Goal: Task Accomplishment & Management: Use online tool/utility

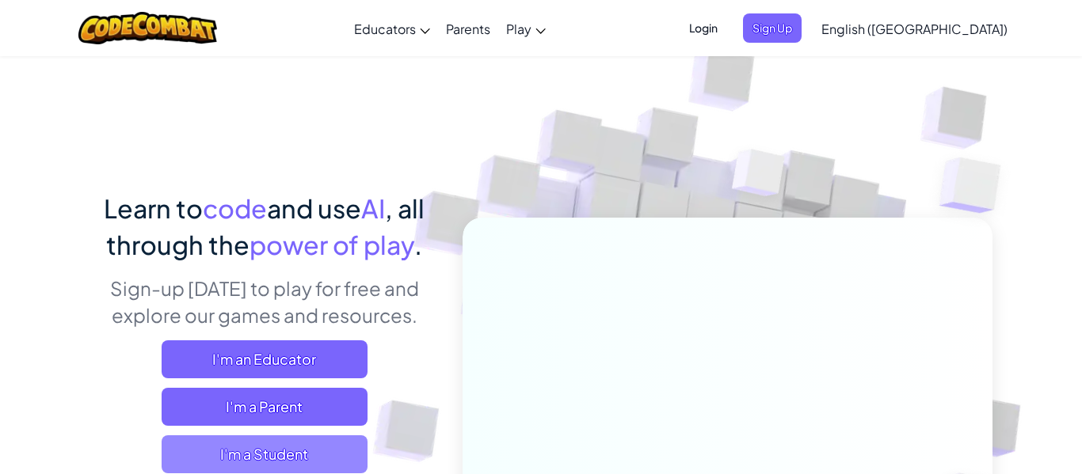
click at [307, 468] on span "I'm a Student" at bounding box center [265, 455] width 206 height 38
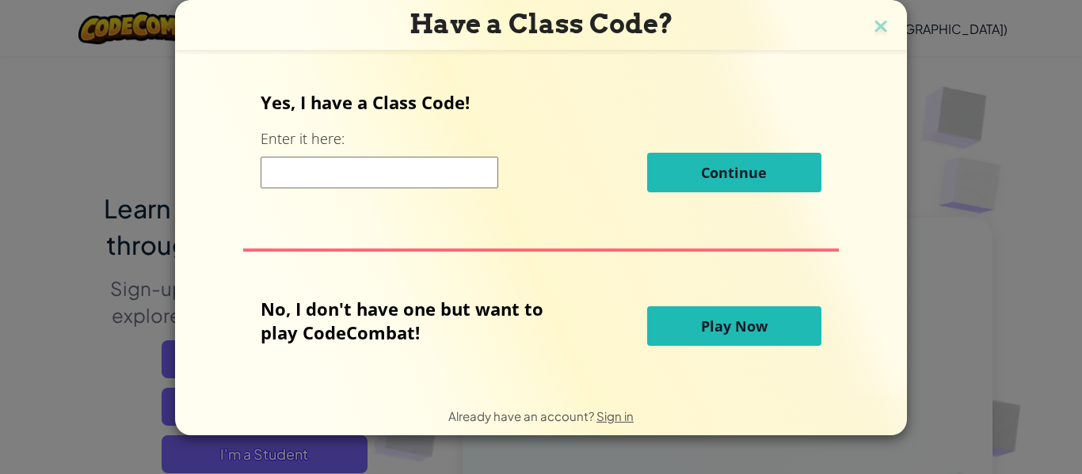
click at [467, 175] on input at bounding box center [380, 173] width 238 height 32
click at [883, 25] on img at bounding box center [880, 28] width 21 height 24
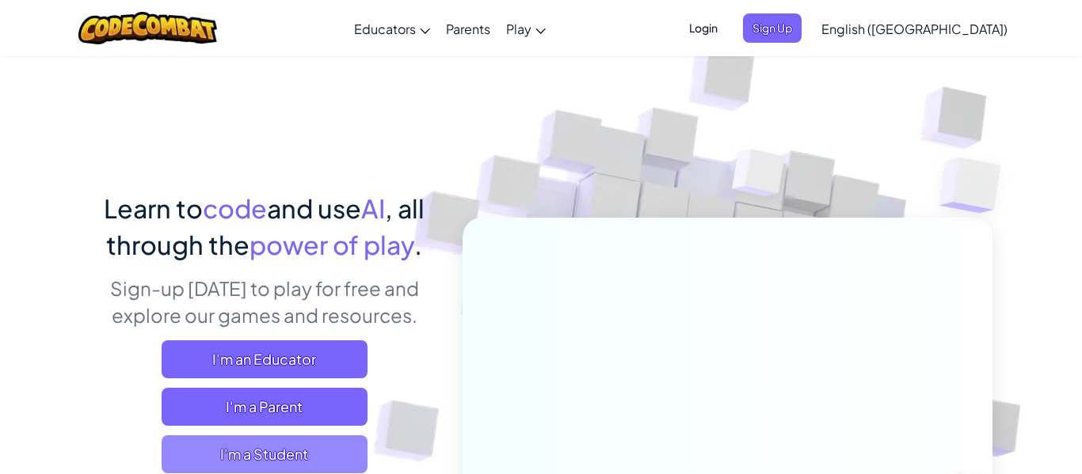
click at [280, 454] on span "I'm a Student" at bounding box center [265, 455] width 206 height 38
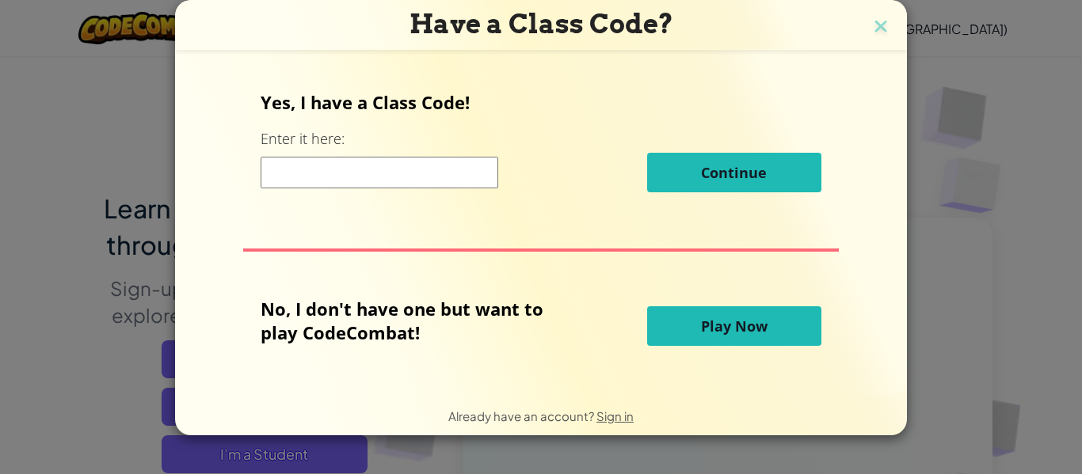
click at [362, 175] on input at bounding box center [380, 173] width 238 height 32
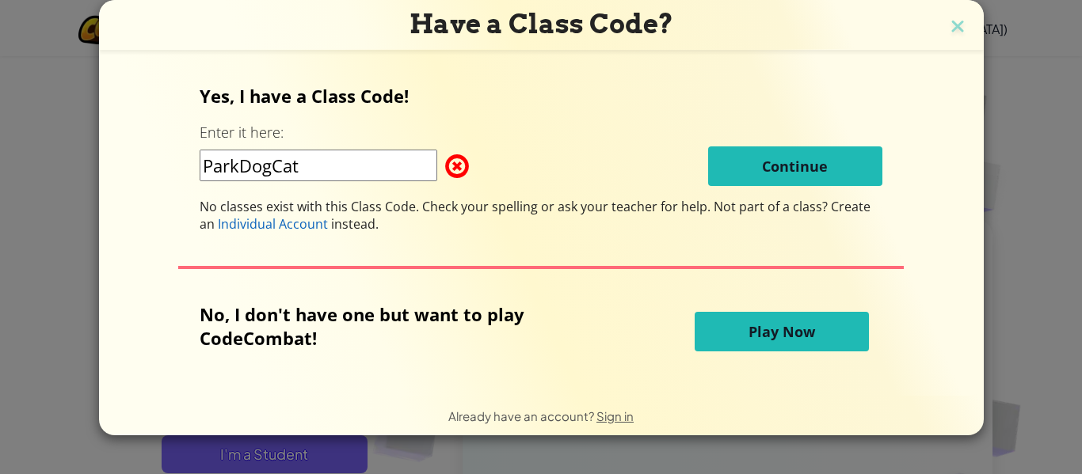
type input "ParkDogCat"
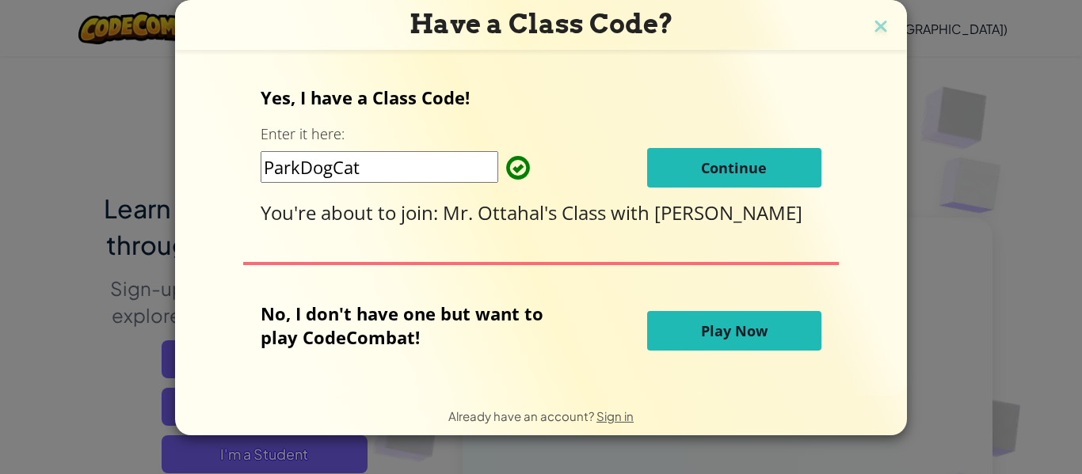
click at [719, 328] on span "Play Now" at bounding box center [734, 331] width 67 height 19
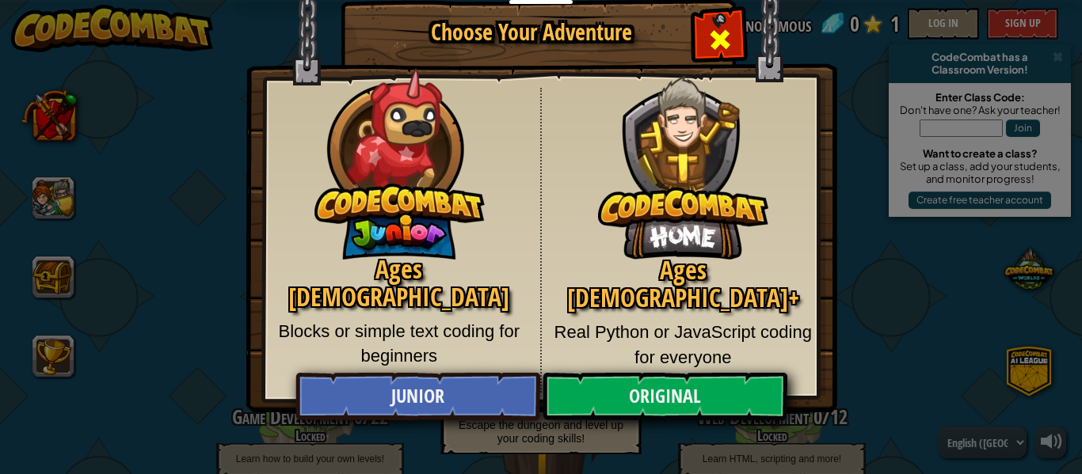
click at [728, 34] on span "Close modal" at bounding box center [719, 39] width 25 height 25
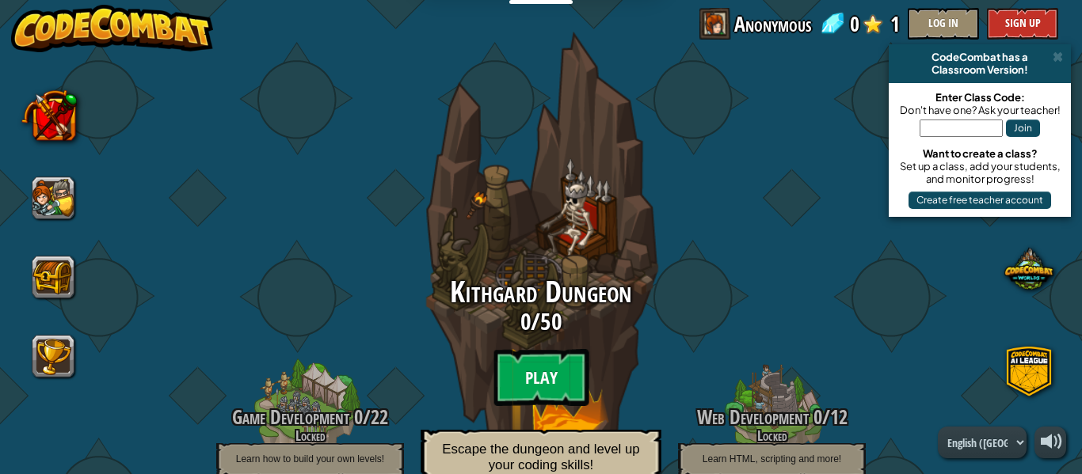
click at [555, 349] on btn "Play" at bounding box center [540, 377] width 95 height 57
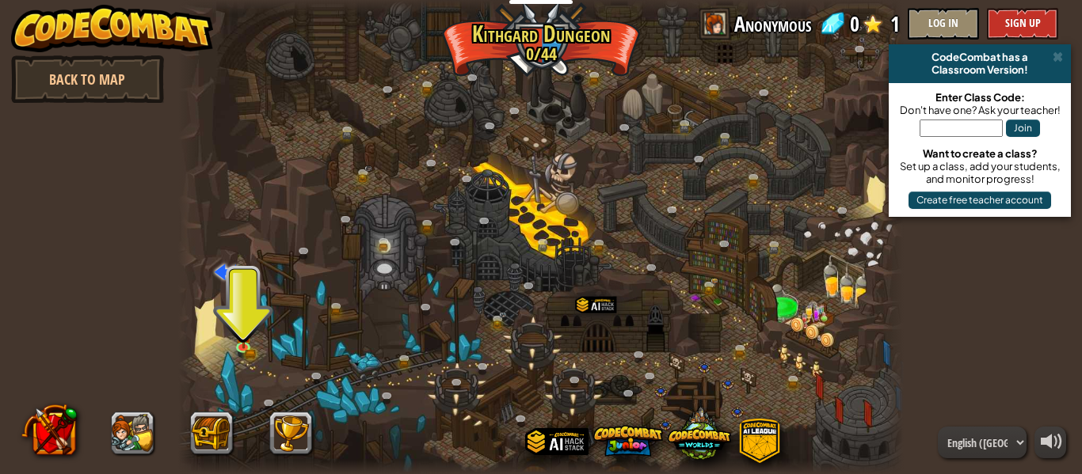
click at [229, 337] on div at bounding box center [541, 237] width 726 height 474
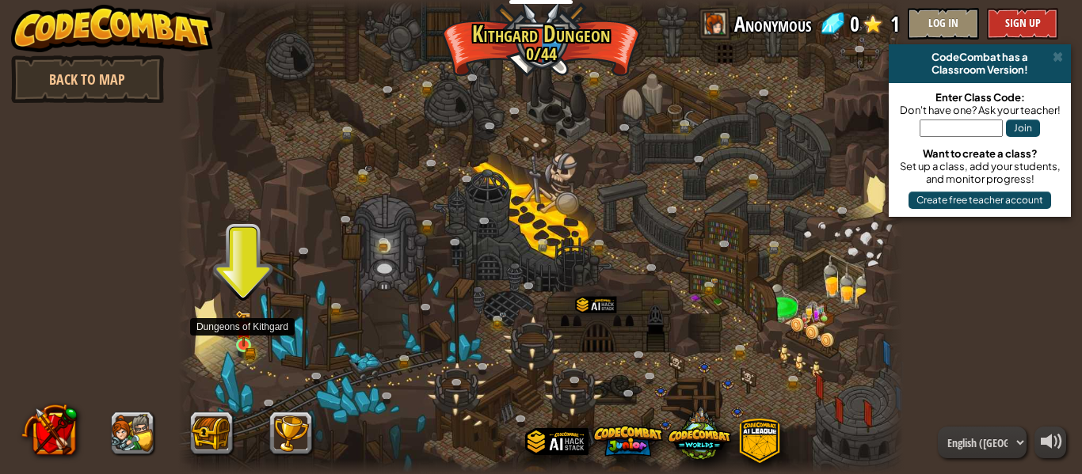
click at [242, 339] on img at bounding box center [243, 328] width 17 height 36
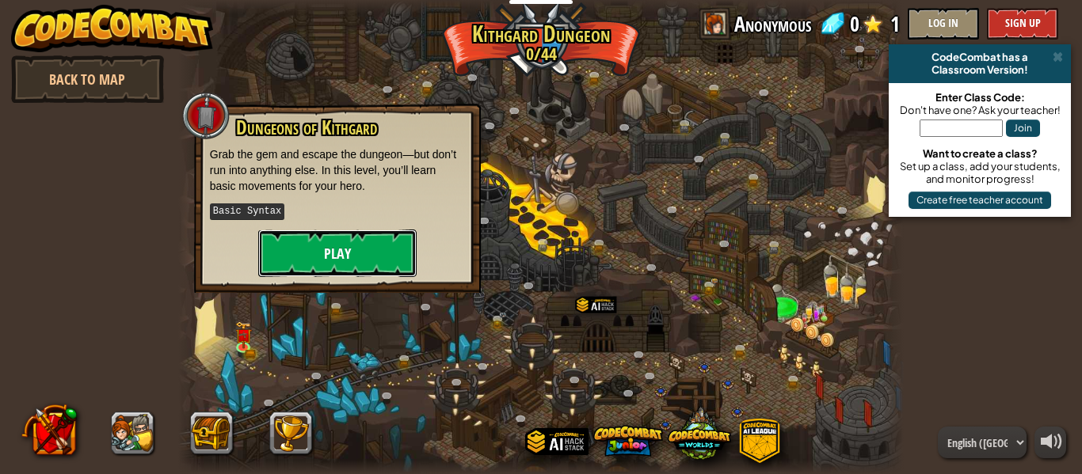
click at [354, 258] on button "Play" at bounding box center [337, 254] width 158 height 48
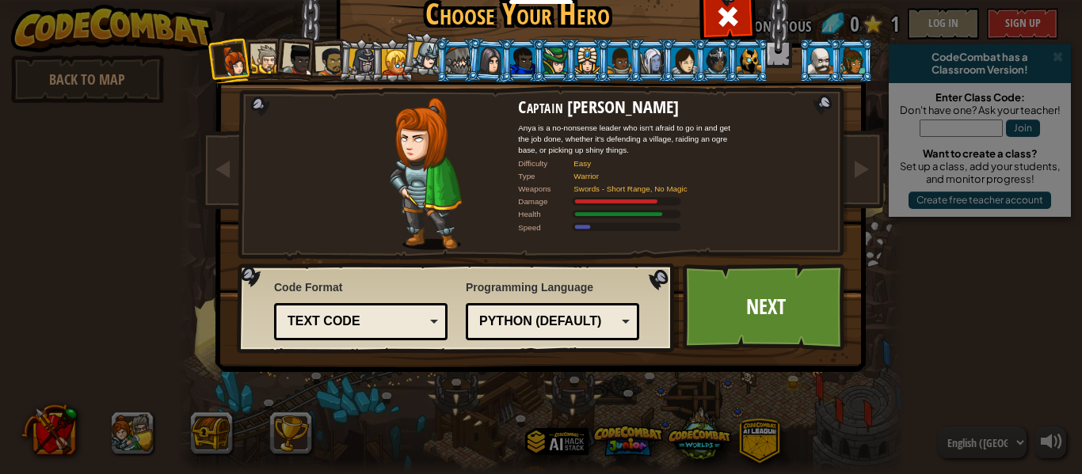
click at [368, 60] on div at bounding box center [361, 61] width 27 height 27
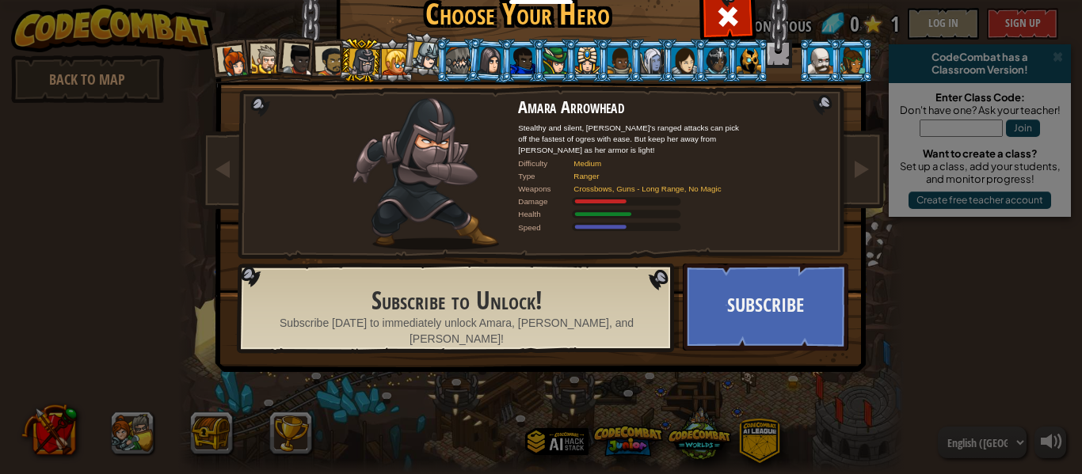
click at [317, 64] on div at bounding box center [330, 61] width 29 height 29
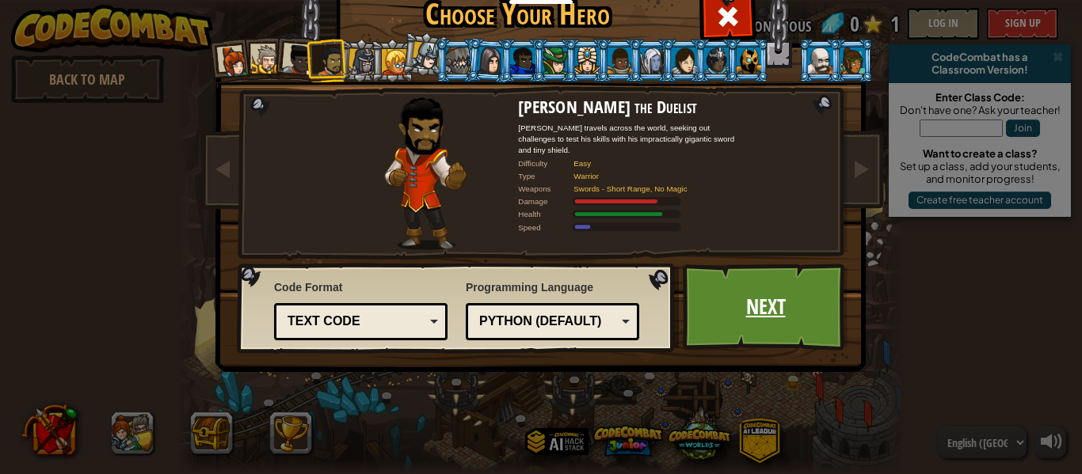
click at [762, 285] on link "Next" at bounding box center [766, 307] width 166 height 87
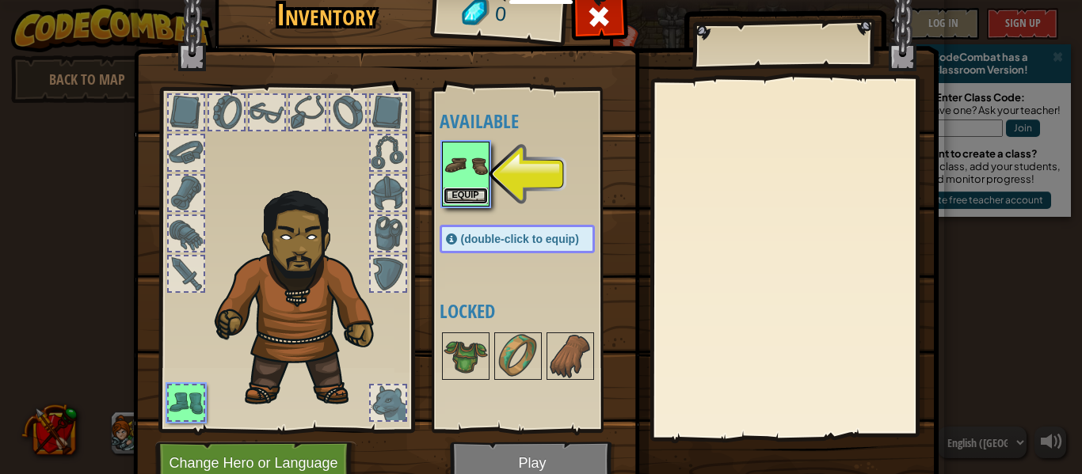
click at [463, 195] on button "Equip" at bounding box center [466, 196] width 44 height 17
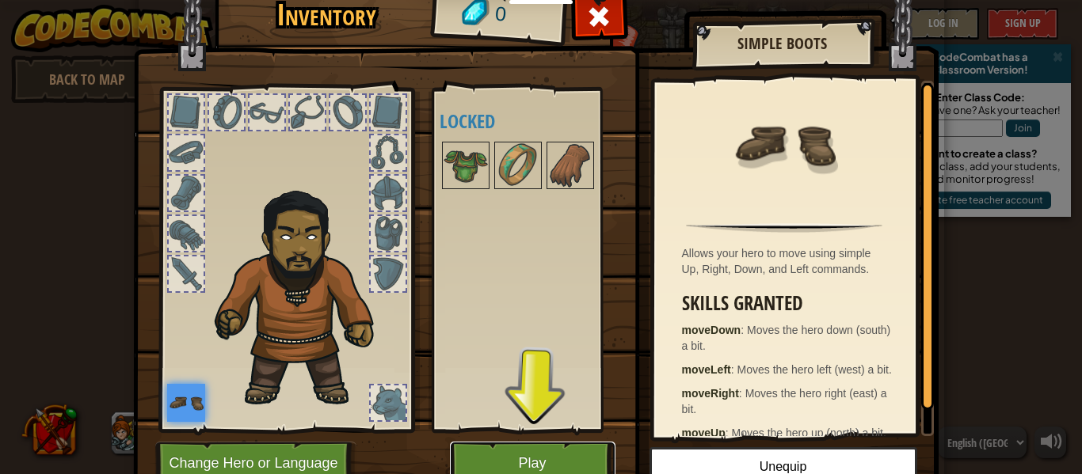
click at [521, 454] on button "Play" at bounding box center [533, 464] width 166 height 44
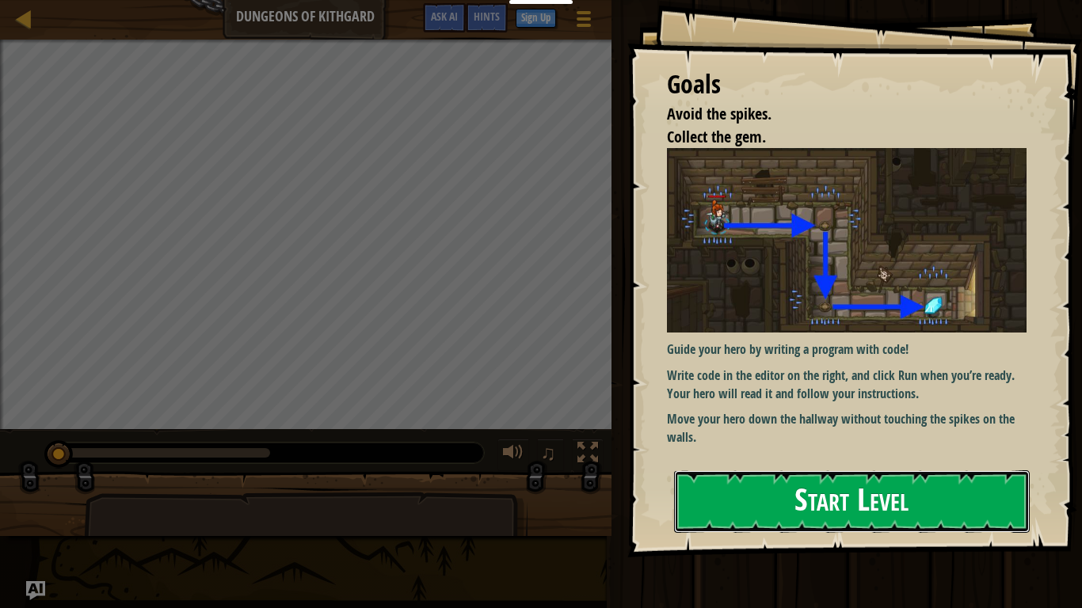
click at [836, 474] on button "Start Level" at bounding box center [852, 501] width 356 height 63
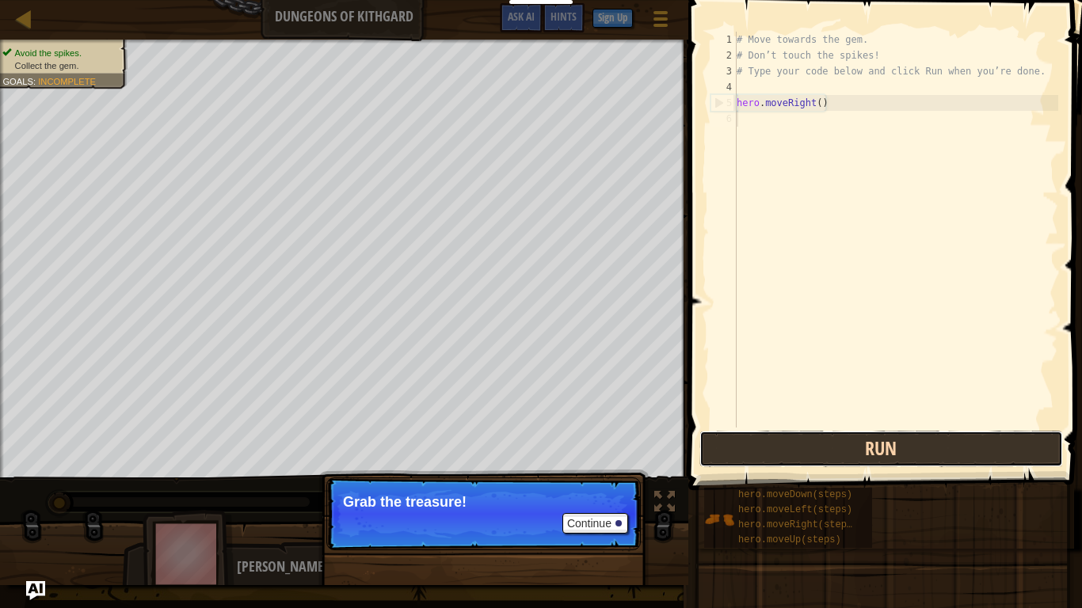
click at [870, 451] on button "Run" at bounding box center [881, 449] width 364 height 36
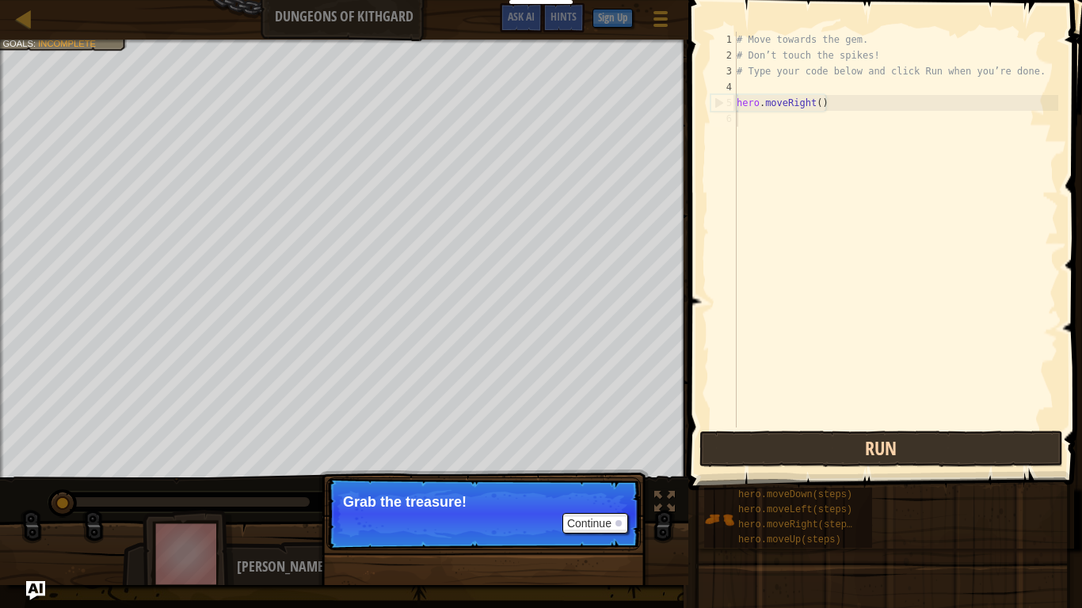
scroll to position [7, 0]
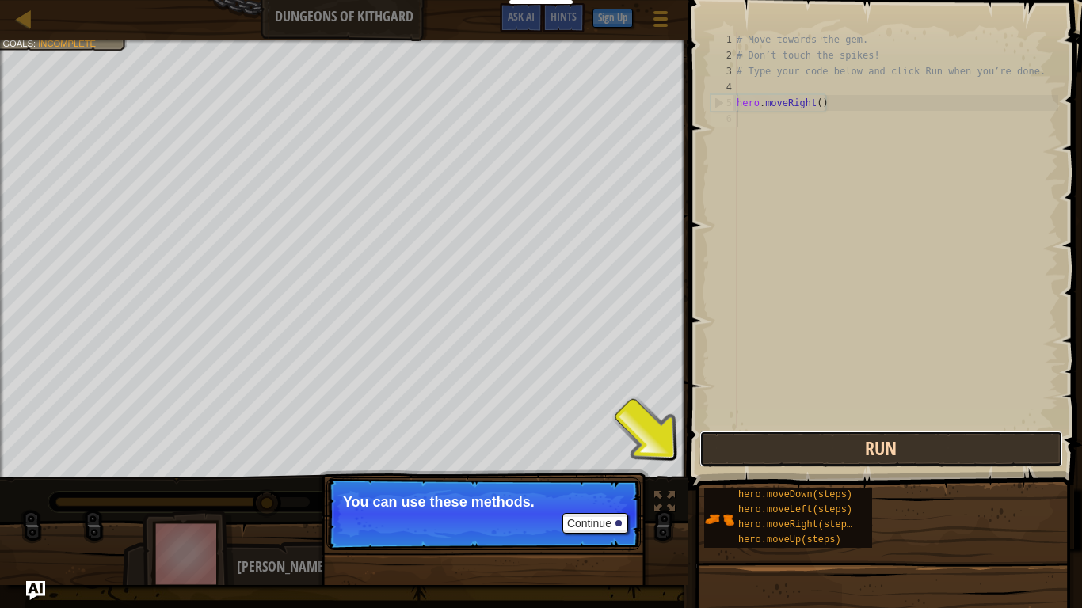
click at [822, 457] on button "Run" at bounding box center [881, 449] width 364 height 36
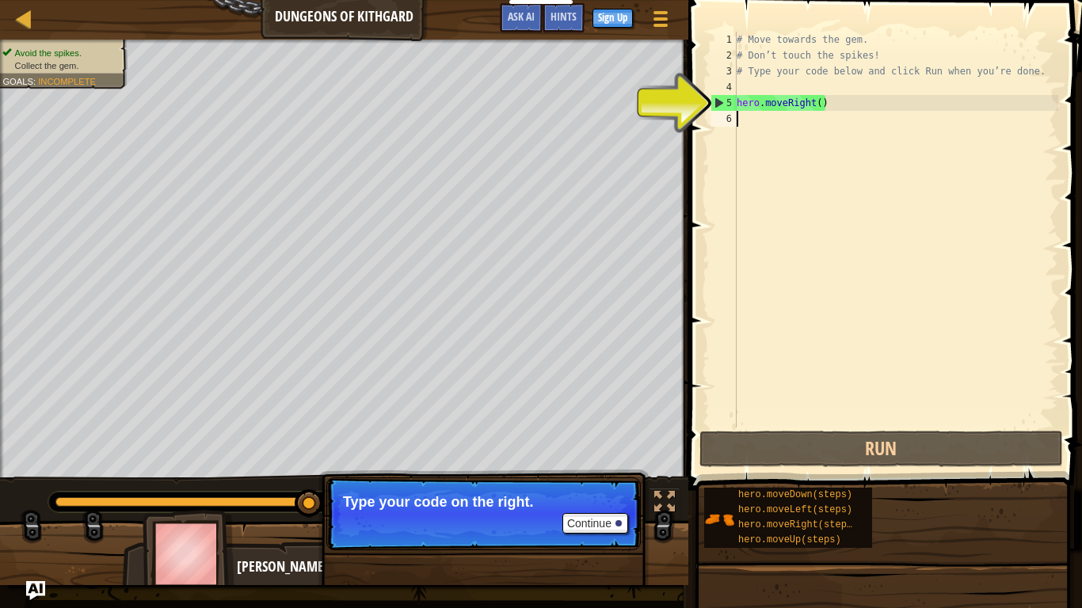
click at [863, 111] on div "# Move towards the gem. # Don’t touch the spikes! # Type your code below and cl…" at bounding box center [895, 246] width 325 height 428
click at [774, 108] on div "# Move towards the gem. # Don’t touch the spikes! # Type your code below and cl…" at bounding box center [895, 246] width 325 height 428
click at [775, 106] on div "# Move towards the gem. # Don’t touch the spikes! # Type your code below and cl…" at bounding box center [895, 246] width 325 height 428
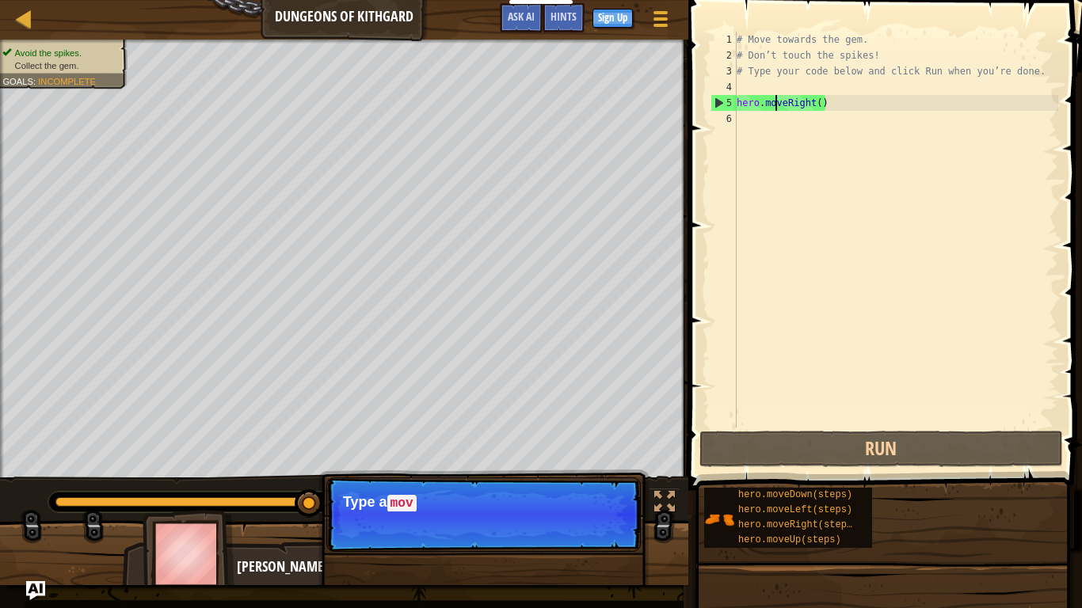
click at [714, 104] on div "5" at bounding box center [723, 103] width 25 height 16
type textarea "hero.moveRight()"
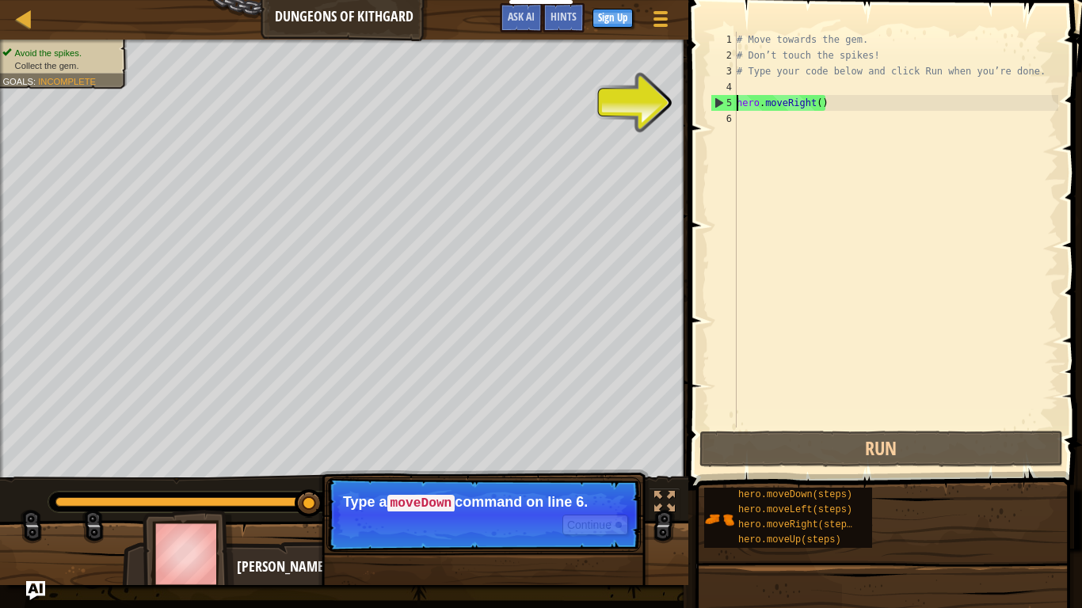
click at [728, 119] on div "6" at bounding box center [723, 119] width 26 height 16
click at [722, 101] on div "5" at bounding box center [723, 103] width 25 height 16
type textarea "hero.moveRight()"
click at [722, 101] on div "5" at bounding box center [723, 103] width 25 height 16
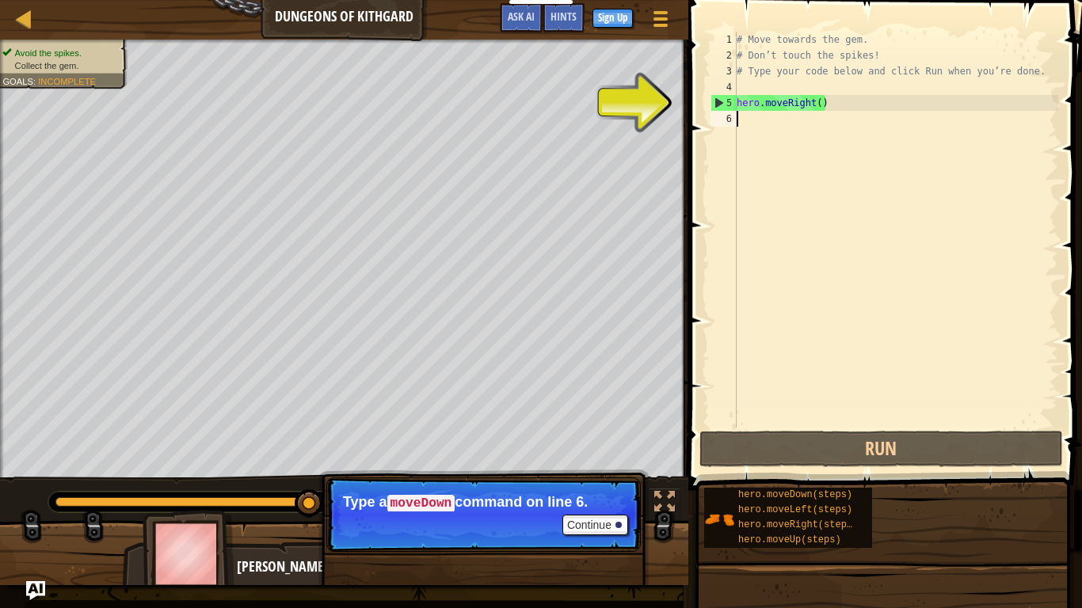
click at [722, 101] on div "5" at bounding box center [723, 103] width 25 height 16
type textarea "hero.moveRight()"
click at [722, 101] on div "5" at bounding box center [723, 103] width 25 height 16
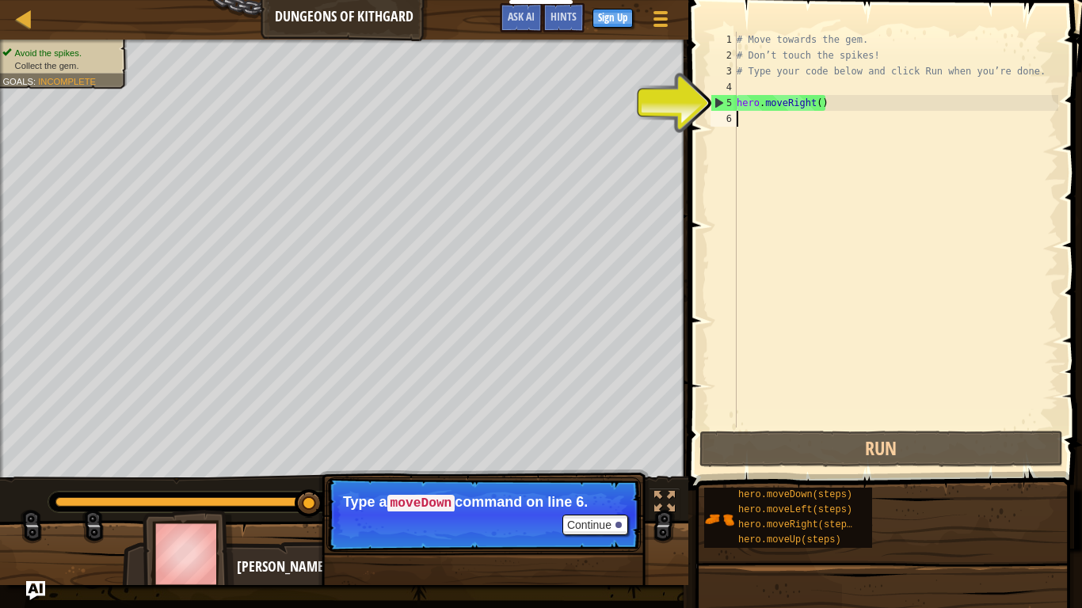
type textarea "hero.moveRight()"
click at [722, 101] on div "5" at bounding box center [723, 103] width 25 height 16
click at [720, 106] on div "5" at bounding box center [723, 103] width 25 height 16
click at [779, 121] on div "Map Dungeons of Kithgard Game Menu Done Sign Up Hints Ask AI 1 הההההההההההההההה…" at bounding box center [541, 304] width 1082 height 608
click at [838, 109] on div "# Move towards the gem. # Don’t touch the spikes! # Type your code below and cl…" at bounding box center [895, 246] width 325 height 428
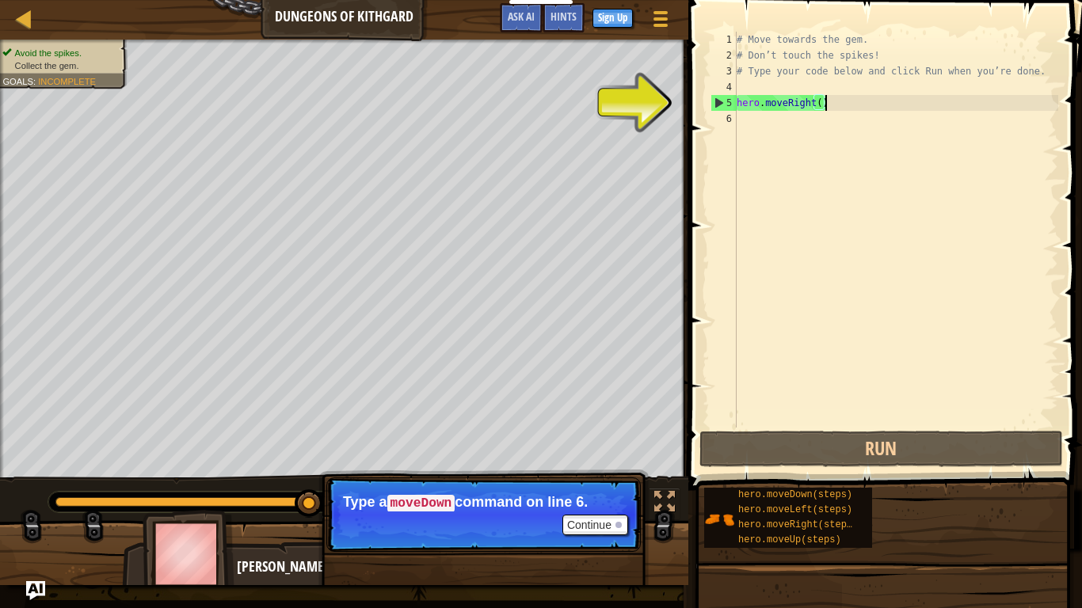
click at [814, 105] on div "# Move towards the gem. # Don’t touch the spikes! # Type your code below and cl…" at bounding box center [895, 246] width 325 height 428
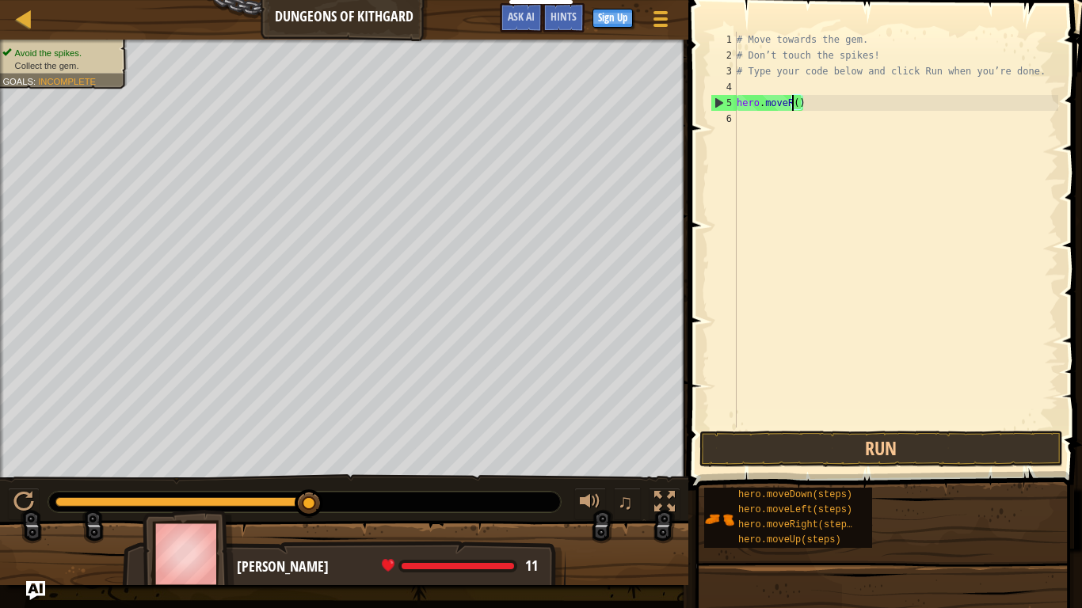
type textarea "hero.move()"
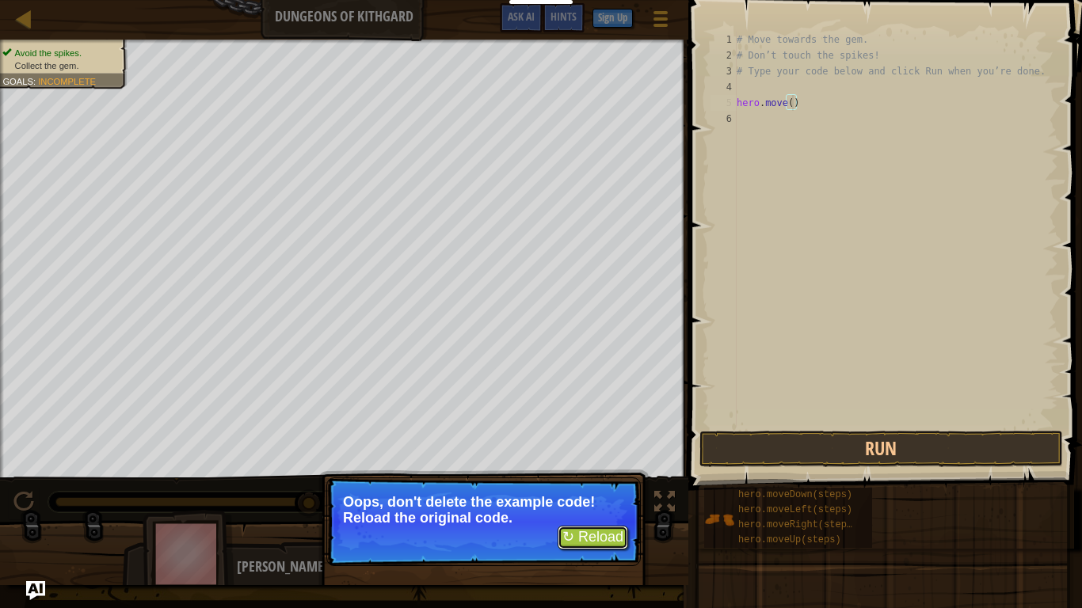
click at [619, 474] on button "↻ Reload" at bounding box center [593, 538] width 70 height 24
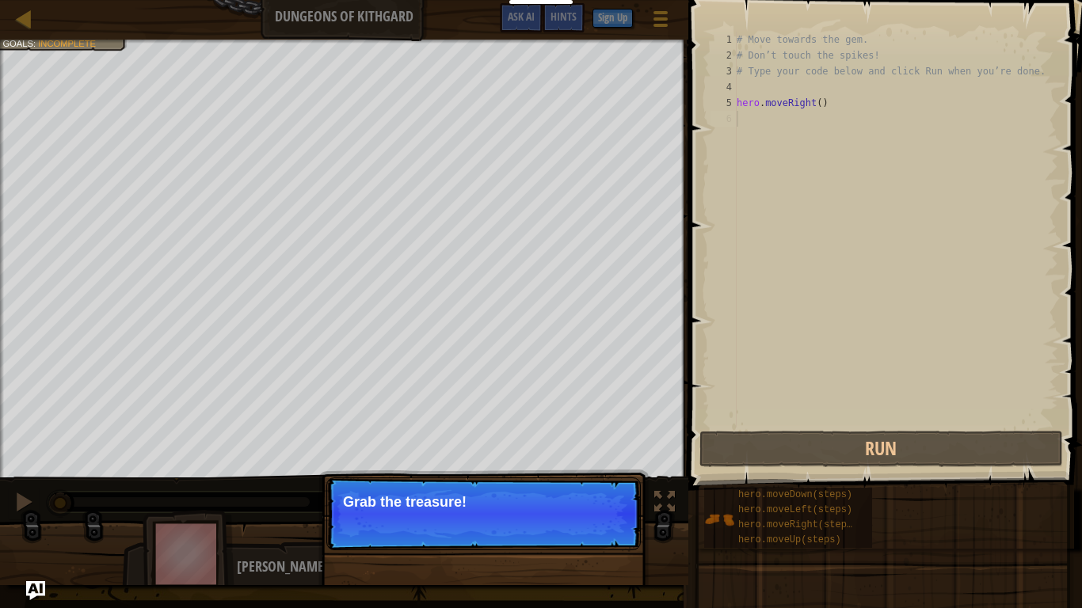
click at [810, 116] on div "# Move towards the gem. # Don’t touch the spikes! # Type your code below and cl…" at bounding box center [895, 246] width 325 height 428
click at [813, 112] on div "# Move towards the gem. # Don’t touch the spikes! # Type your code below and cl…" at bounding box center [895, 246] width 325 height 428
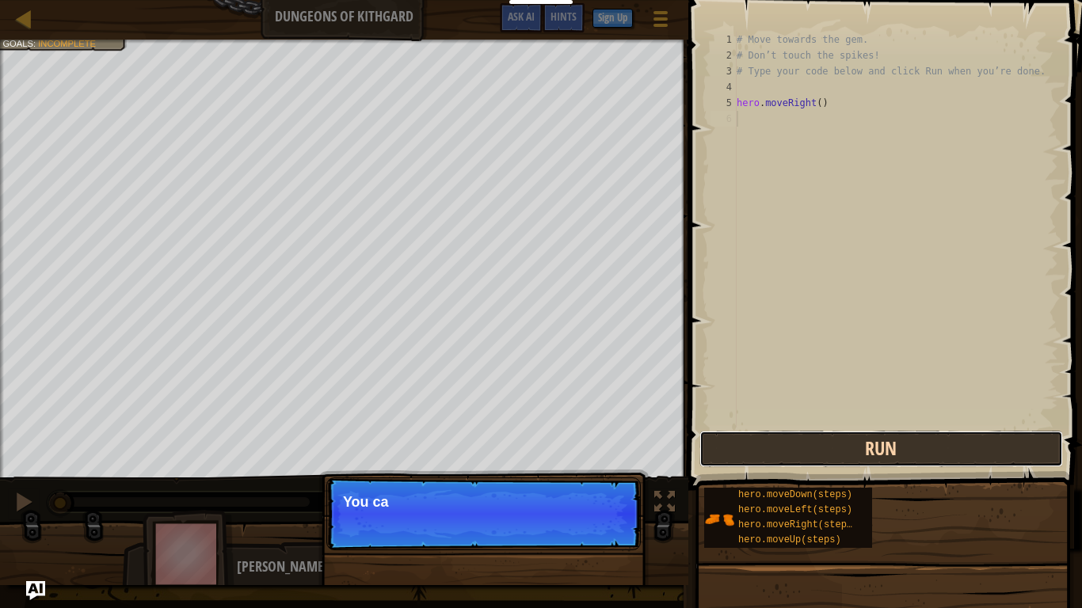
click at [806, 439] on button "Run" at bounding box center [881, 449] width 364 height 36
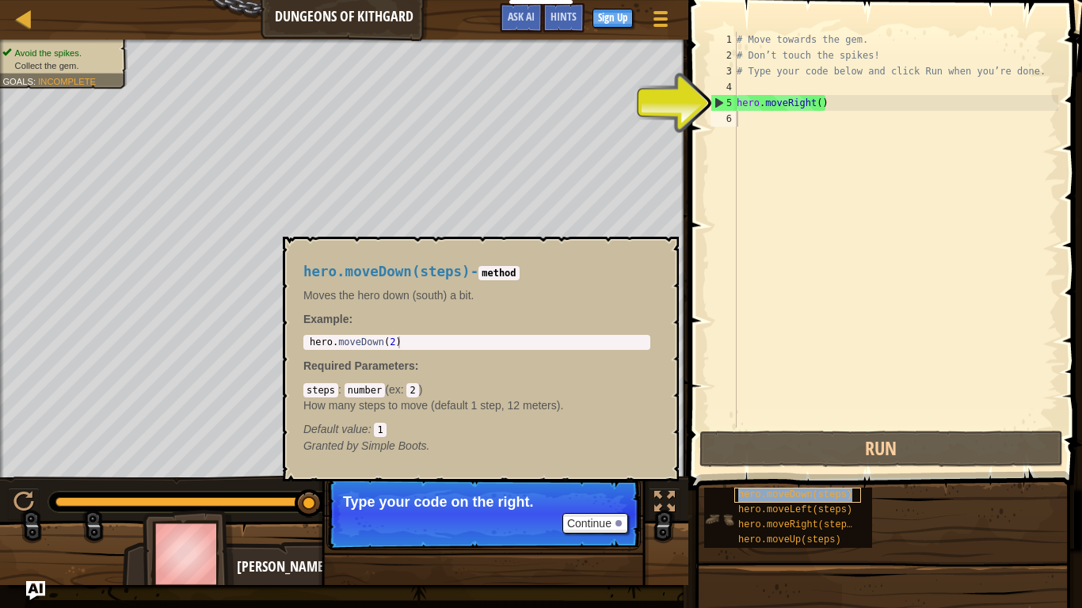
click at [797, 474] on span "hero.moveDown(steps)" at bounding box center [795, 494] width 114 height 11
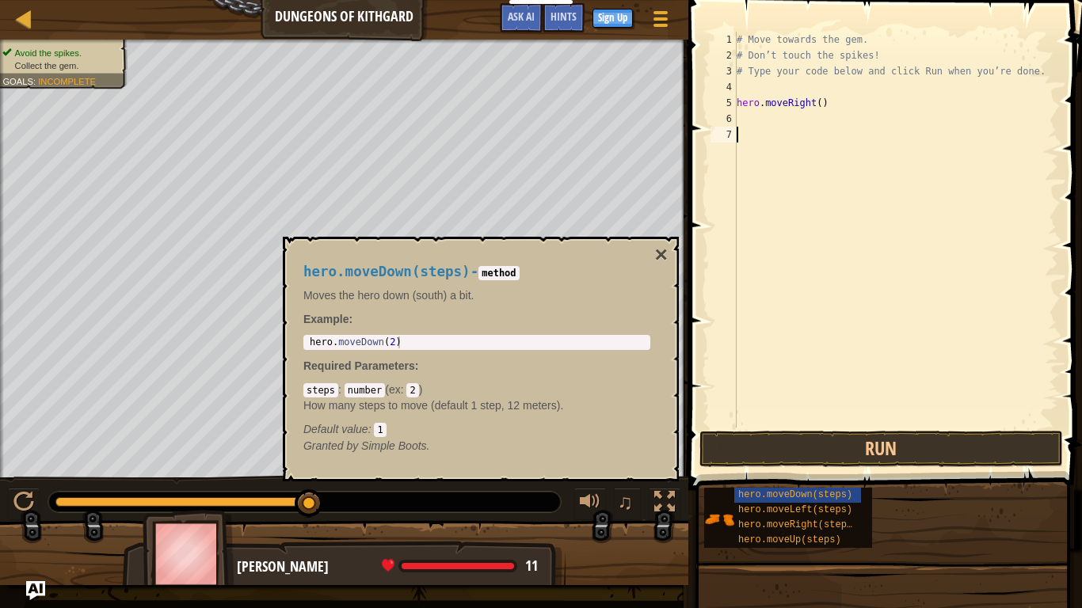
click at [813, 107] on div "# Move towards the gem. # Don’t touch the spikes! # Type your code below and cl…" at bounding box center [895, 246] width 325 height 428
type textarea "hero.moveRight()"
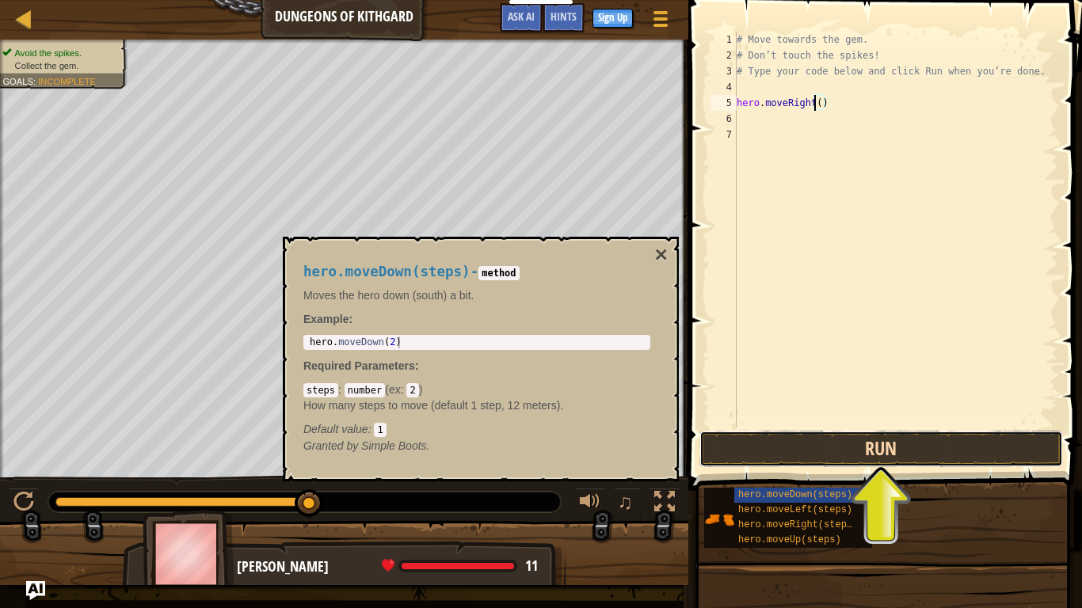
click at [879, 458] on button "Run" at bounding box center [881, 449] width 364 height 36
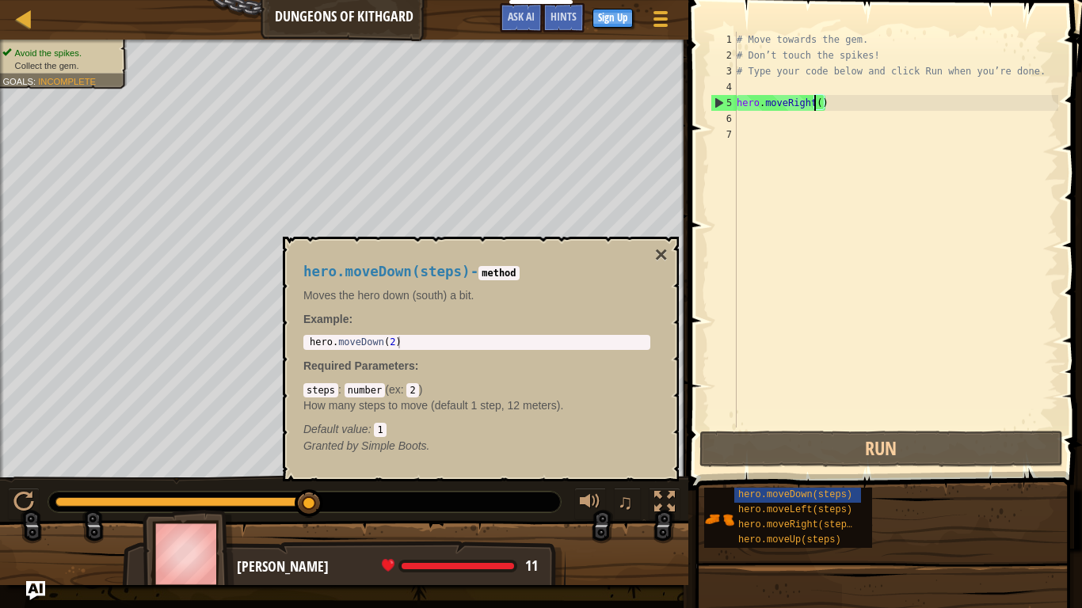
type textarea "hero.moveDown(2)"
click at [394, 347] on div "hero . moveDown ( 2 )" at bounding box center [477, 355] width 341 height 36
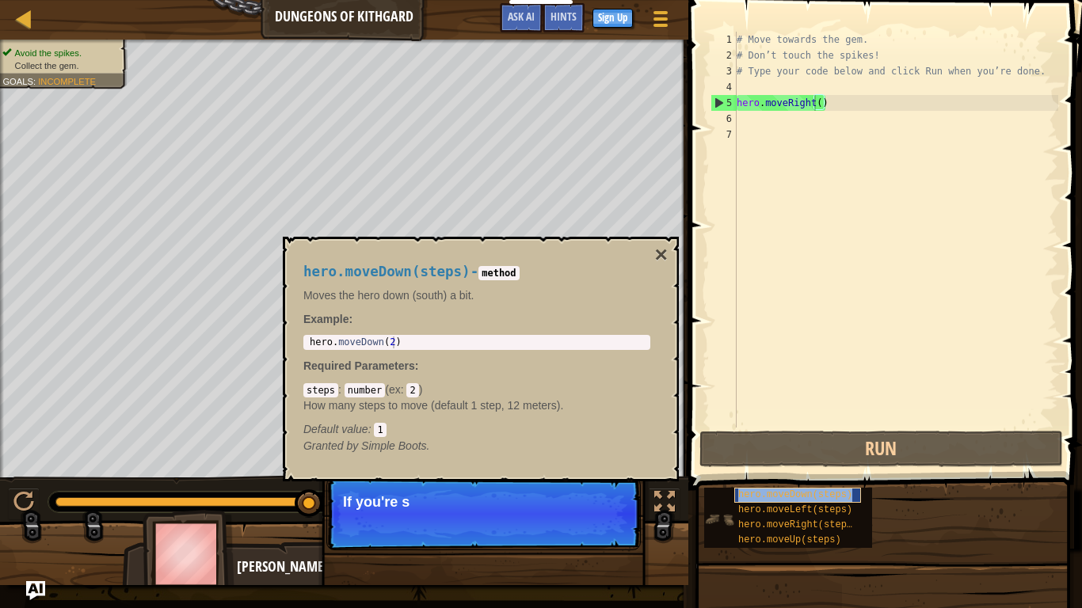
click at [805, 474] on span "hero.moveDown(steps)" at bounding box center [795, 494] width 114 height 11
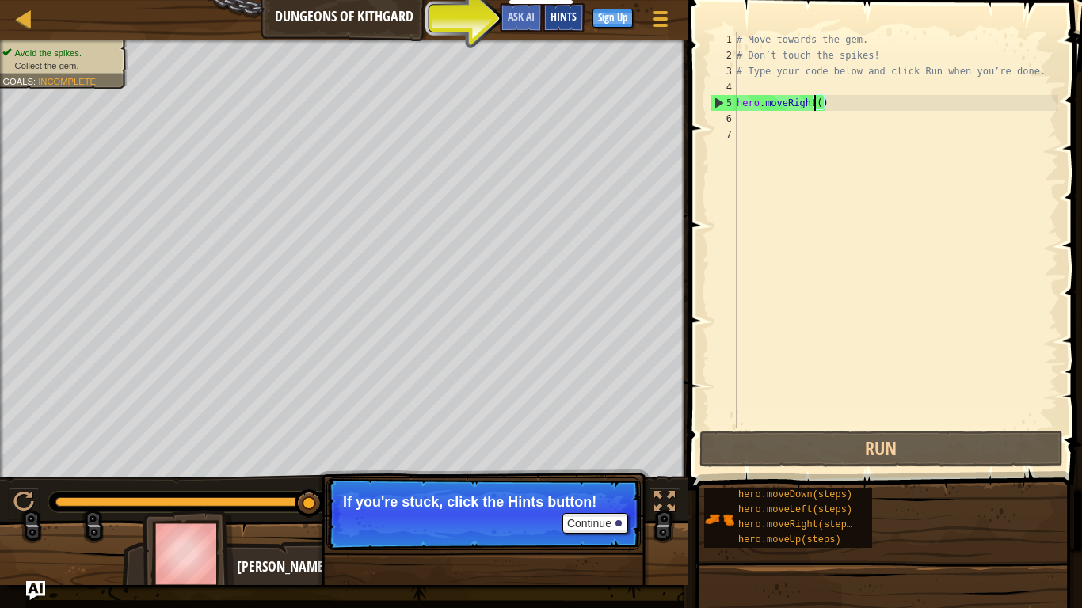
click at [554, 17] on span "Hints" at bounding box center [563, 16] width 26 height 15
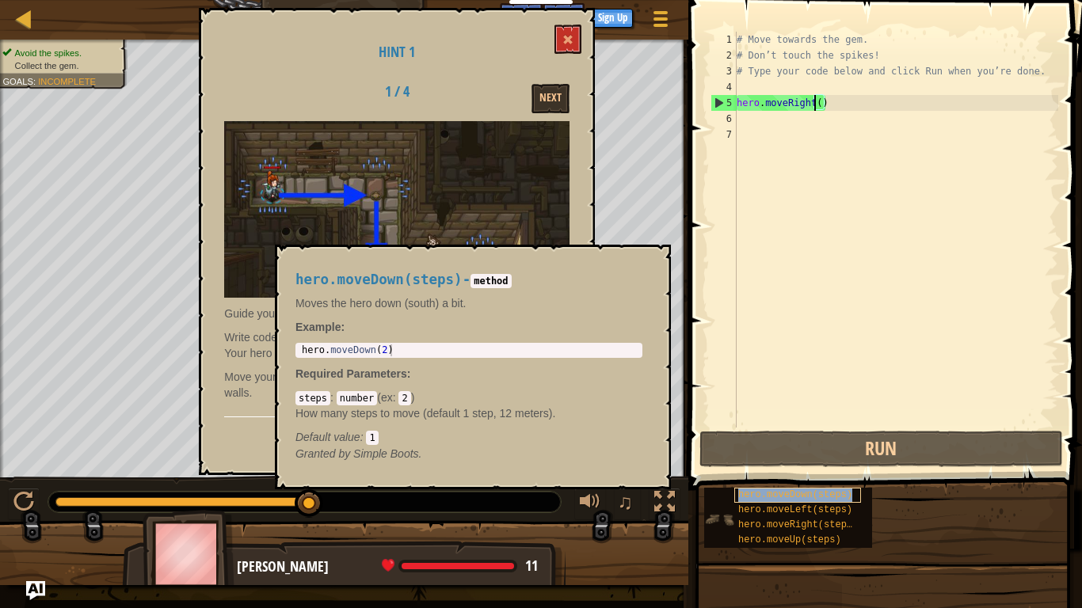
click at [834, 474] on span "hero.moveDown(steps)" at bounding box center [795, 494] width 114 height 11
click at [813, 109] on div "# Move towards the gem. # Don’t touch the spikes! # Type your code below and cl…" at bounding box center [895, 246] width 325 height 428
type textarea "hero.moveDown(2)"
click at [51, 0] on body "Educators Create Free Account School & District Solutions Teacher Toolkit Previ…" at bounding box center [541, 0] width 1082 height 0
click at [867, 109] on div "# Move towards the gem. # Don’t touch the spikes! # Type your code below and cl…" at bounding box center [895, 246] width 325 height 428
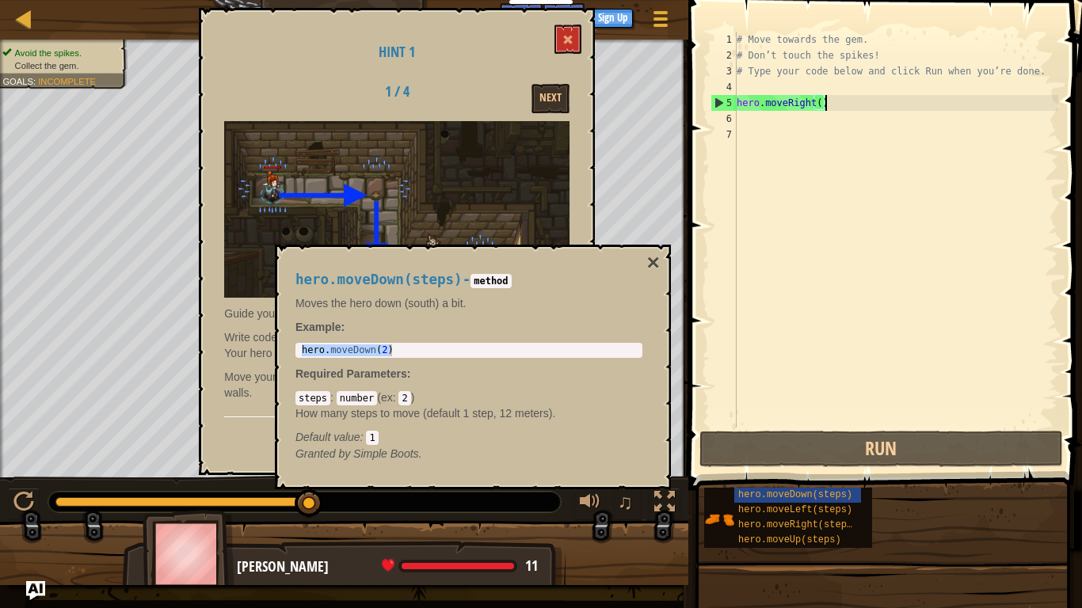
click at [759, 121] on div "# Move towards the gem. # Don’t touch the spikes! # Type your code below and cl…" at bounding box center [895, 246] width 325 height 428
paste textarea "hero.moveDown(2)"
type textarea "hero.moveDown(2)"
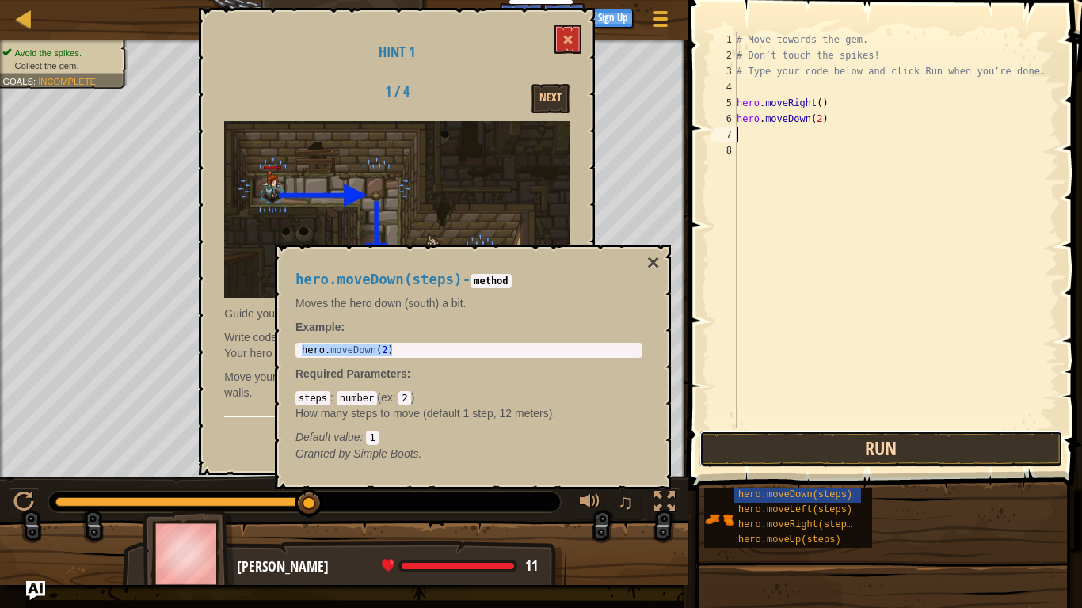
click at [881, 431] on button "Run" at bounding box center [881, 449] width 364 height 36
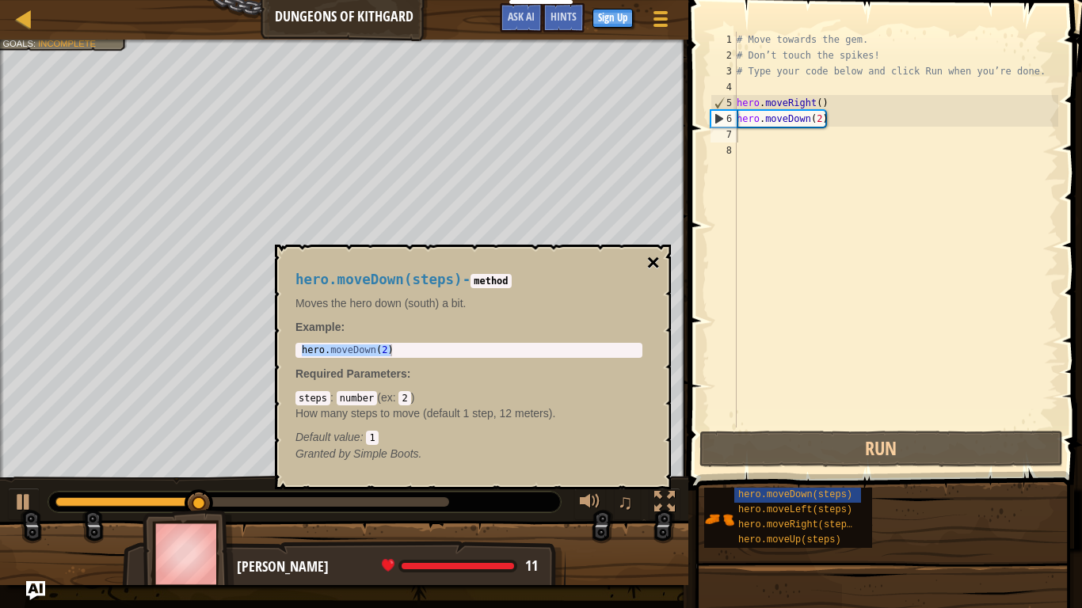
click at [650, 264] on button "×" at bounding box center [653, 263] width 13 height 22
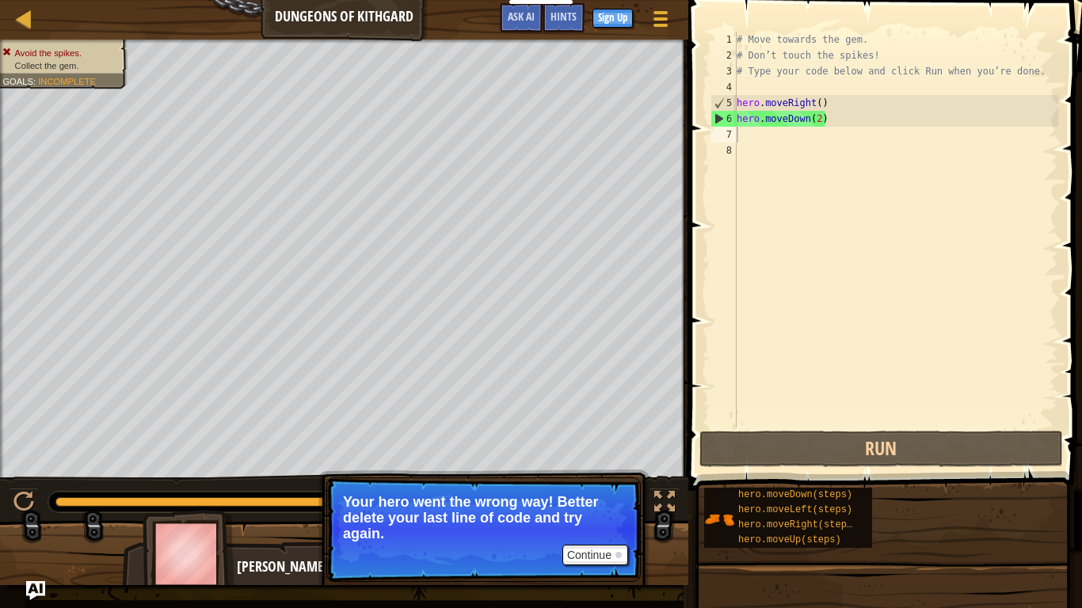
click at [828, 131] on div "# Move towards the gem. # Don’t touch the spikes! # Type your code below and cl…" at bounding box center [895, 246] width 325 height 428
click at [827, 122] on div "# Move towards the gem. # Don’t touch the spikes! # Type your code below and cl…" at bounding box center [895, 246] width 325 height 428
click at [823, 117] on div "# Move towards the gem. # Don’t touch the spikes! # Type your code below and cl…" at bounding box center [895, 246] width 325 height 428
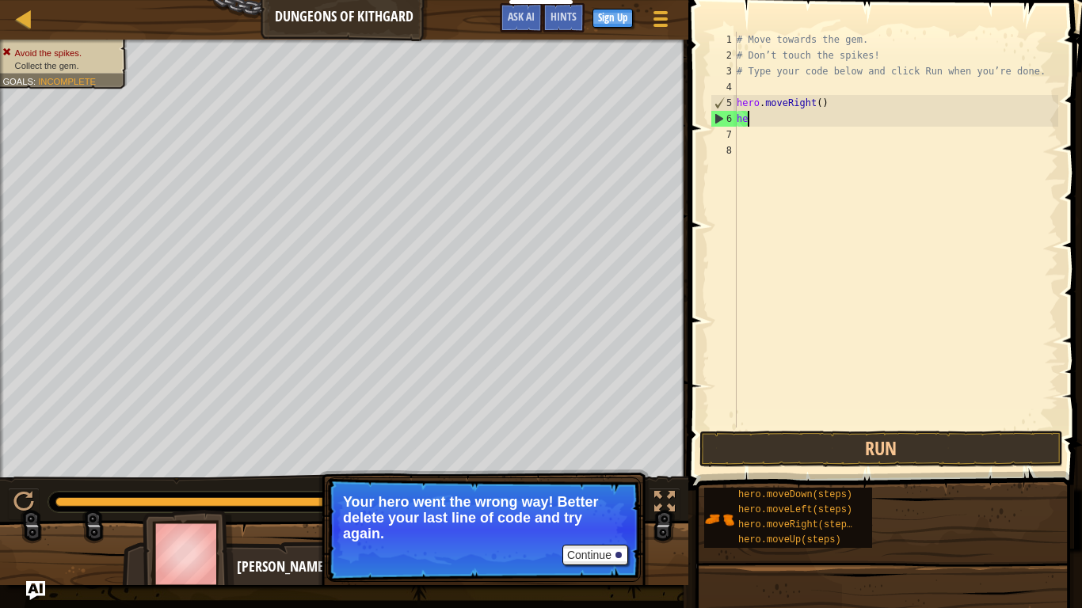
type textarea "h"
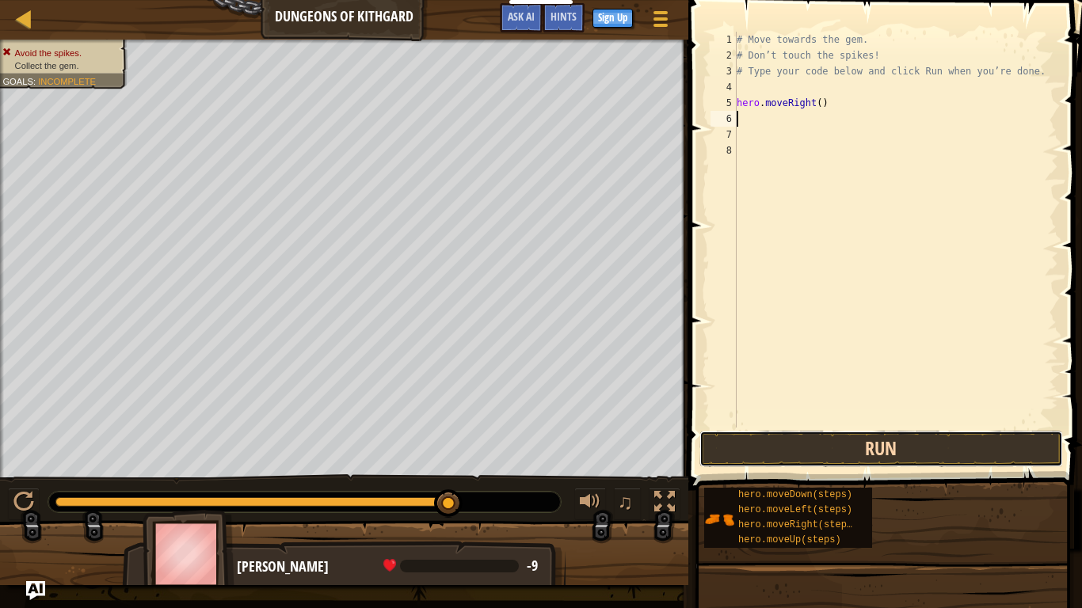
click at [847, 440] on button "Run" at bounding box center [881, 449] width 364 height 36
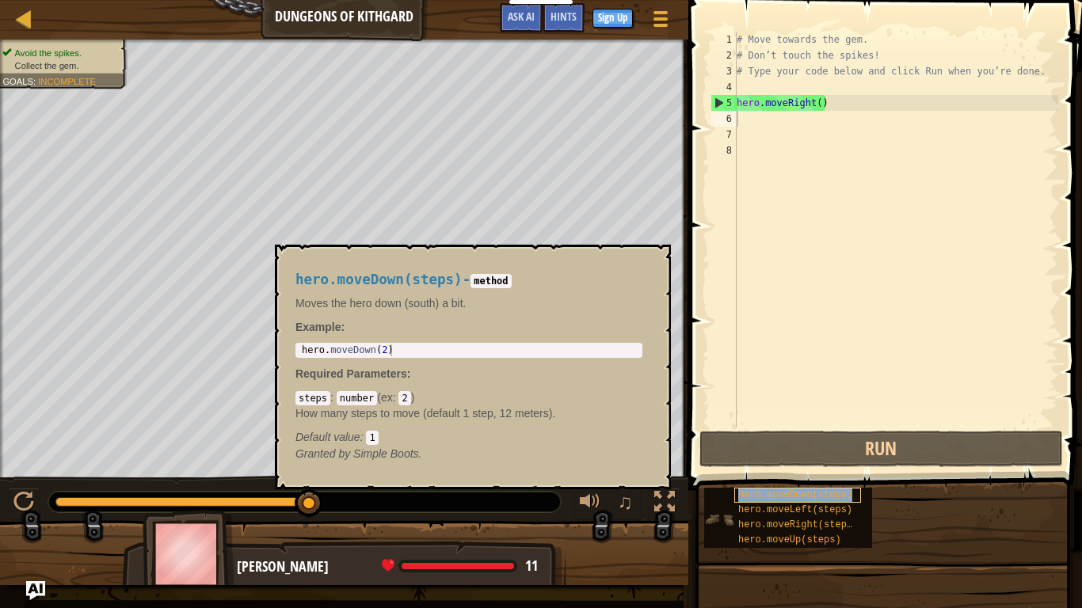
click at [796, 474] on span "hero.moveDown(steps)" at bounding box center [795, 494] width 114 height 11
type textarea "hero.moveDown(2)"
drag, startPoint x: 412, startPoint y: 354, endPoint x: 390, endPoint y: 355, distance: 22.2
click at [390, 355] on div "hero . moveDown ( 2 )" at bounding box center [469, 363] width 341 height 36
drag, startPoint x: 400, startPoint y: 352, endPoint x: 292, endPoint y: 350, distance: 107.7
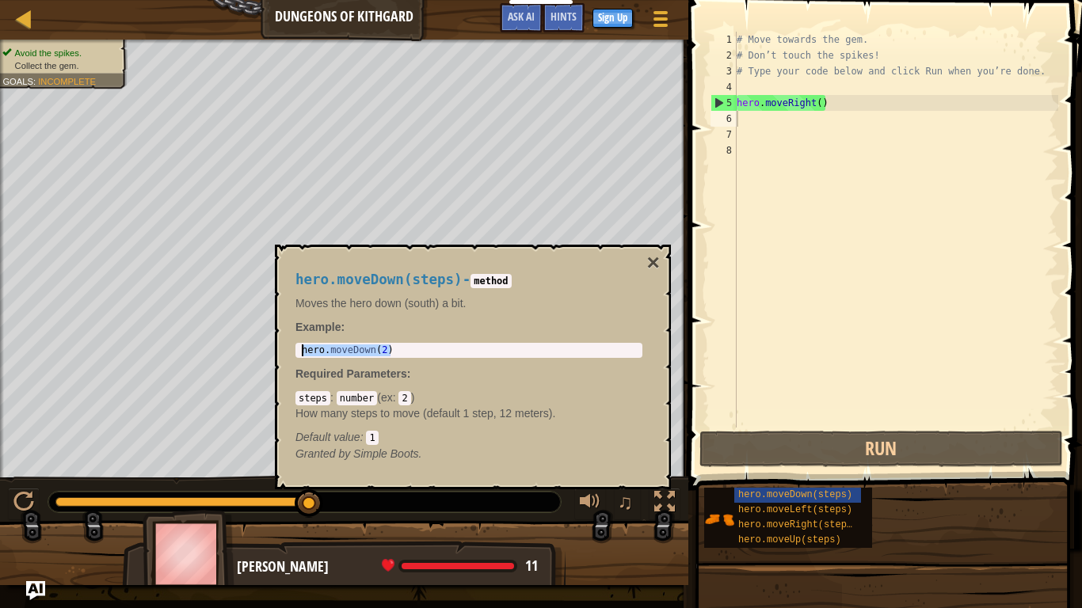
click at [292, 350] on div "hero.moveDown(steps) - method Moves the hero down (south) a bit. Example : hero…" at bounding box center [468, 366] width 369 height 219
click at [767, 122] on div "# Move towards the gem. # Don’t touch the spikes! # Type your code below and cl…" at bounding box center [895, 246] width 325 height 428
paste textarea "hero.moveDown(2)"
type textarea "hero.moveDown(2)"
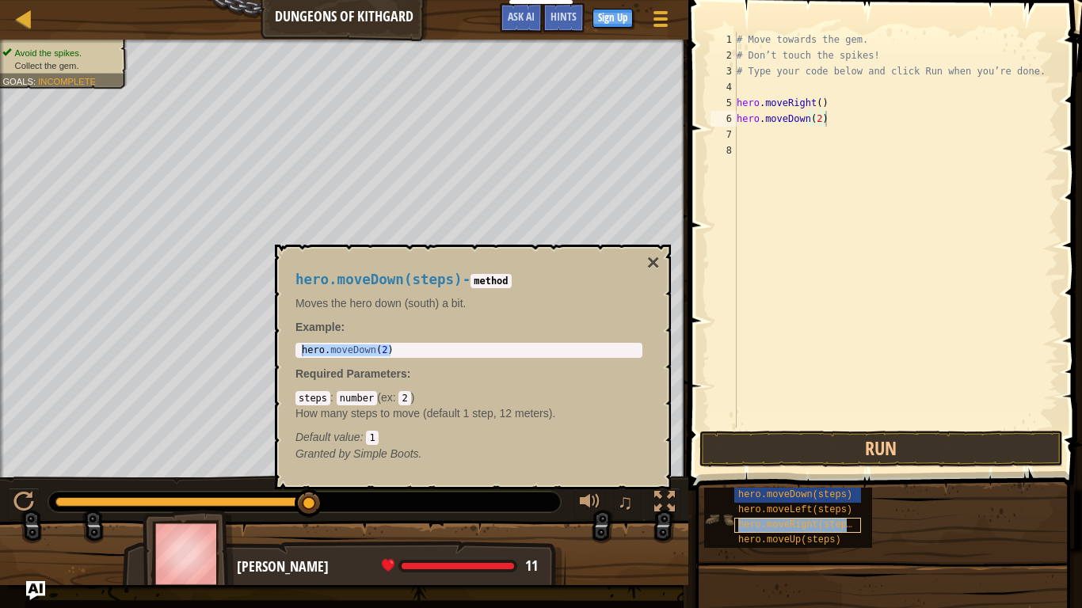
click at [813, 474] on span "hero.moveRight(steps)" at bounding box center [798, 525] width 120 height 11
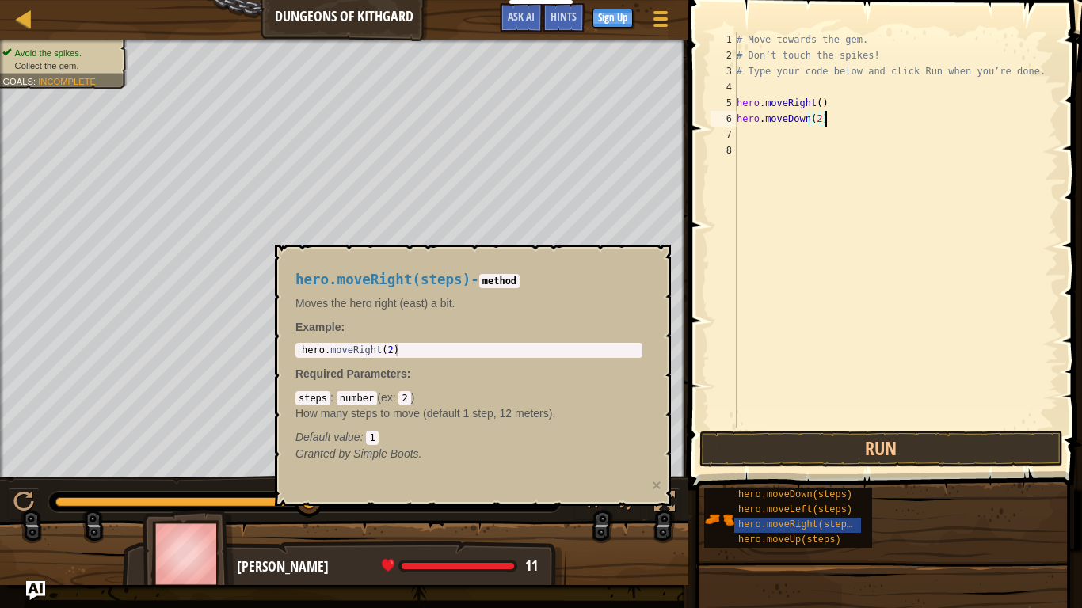
type textarea "hero.moveRight(2)"
click at [257, 0] on body "Educators Create Free Account School & District Solutions Teacher Toolkit Previ…" at bounding box center [541, 0] width 1082 height 0
click at [740, 139] on div "# Move towards the gem. # Don’t touch the spikes! # Type your code below and cl…" at bounding box center [895, 246] width 325 height 428
paste textarea "hero.moveRight(2)"
type textarea "hero.moveRight(2)"
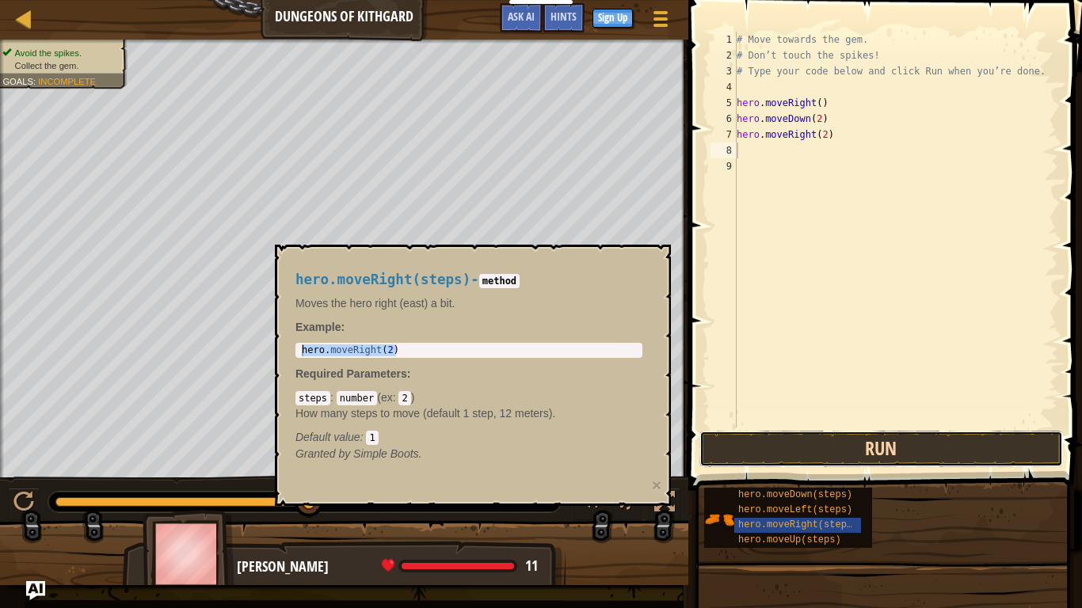
click at [919, 450] on button "Run" at bounding box center [881, 449] width 364 height 36
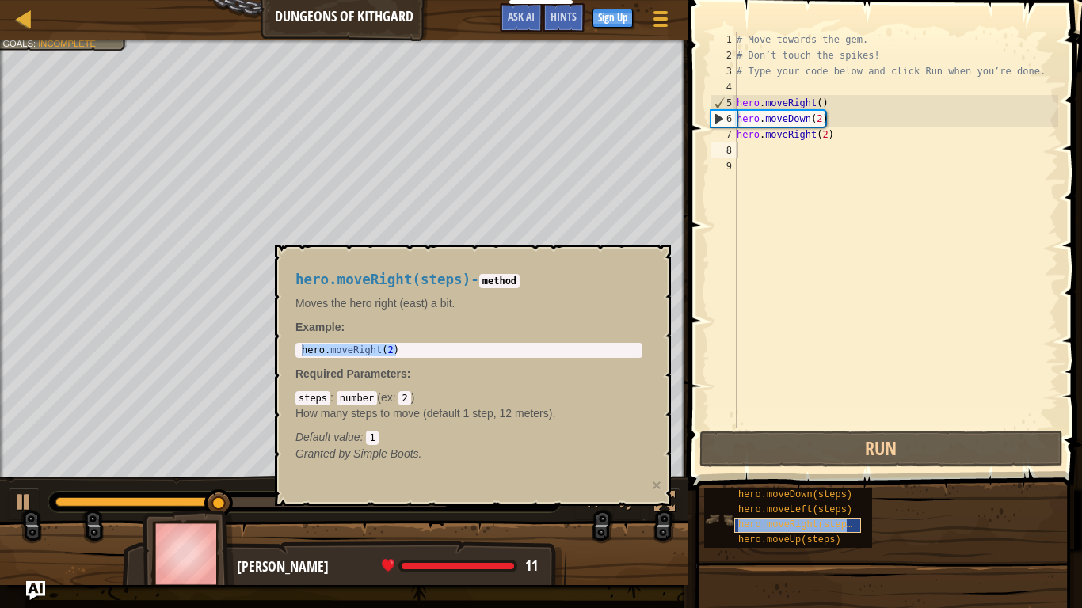
click at [815, 474] on span "hero.moveRight(steps)" at bounding box center [798, 525] width 120 height 11
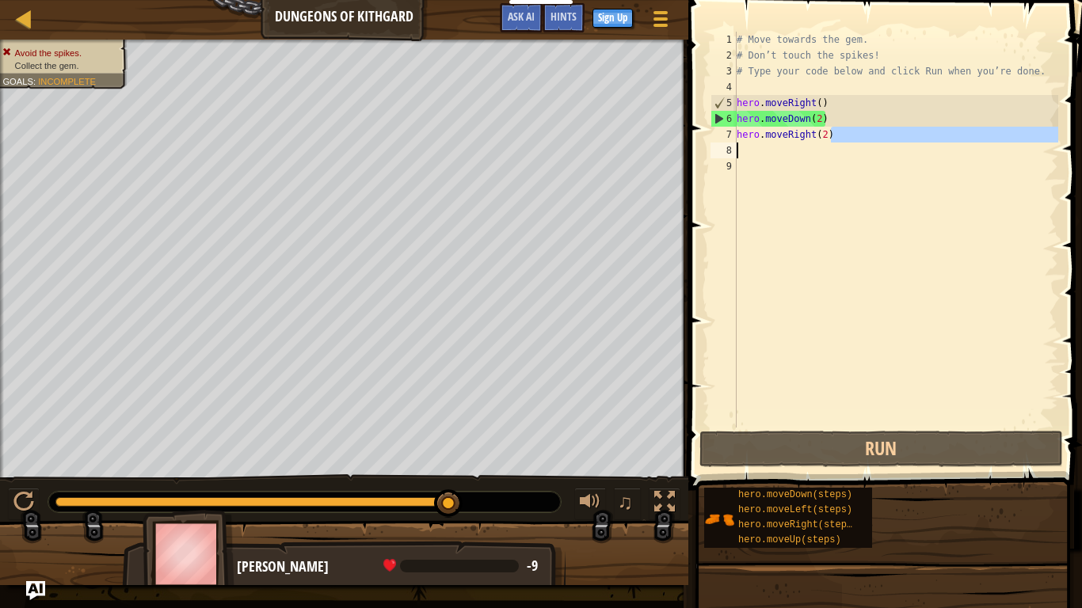
drag, startPoint x: 843, startPoint y: 132, endPoint x: 759, endPoint y: 158, distance: 87.7
click at [759, 158] on div "# Move towards the gem. # Don’t touch the spikes! # Type your code below and cl…" at bounding box center [895, 246] width 325 height 428
type textarea "hero.moveRight(2)"
click at [829, 136] on div "# Move towards the gem. # Don’t touch the spikes! # Type your code below and cl…" at bounding box center [895, 230] width 325 height 396
drag, startPoint x: 830, startPoint y: 137, endPoint x: 758, endPoint y: 141, distance: 72.2
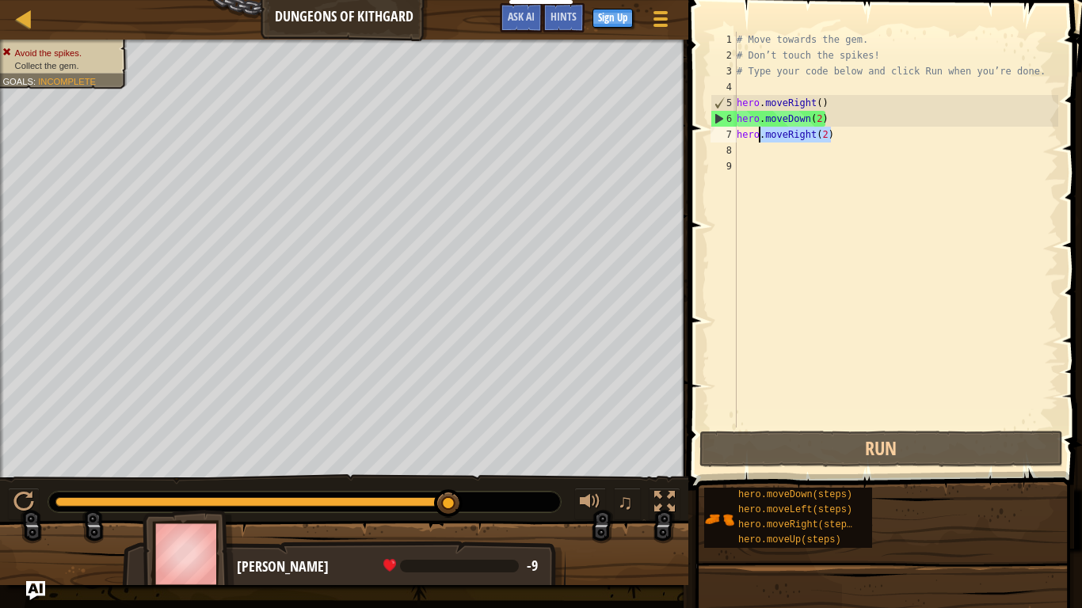
click at [758, 141] on div "# Move towards the gem. # Don’t touch the spikes! # Type your code below and cl…" at bounding box center [895, 246] width 325 height 428
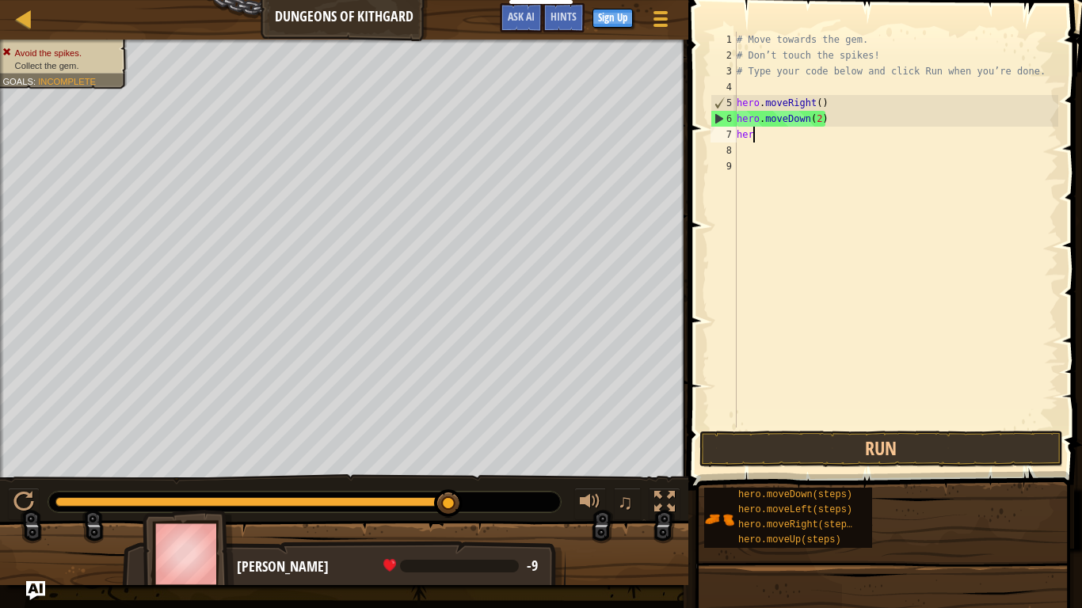
type textarea "h"
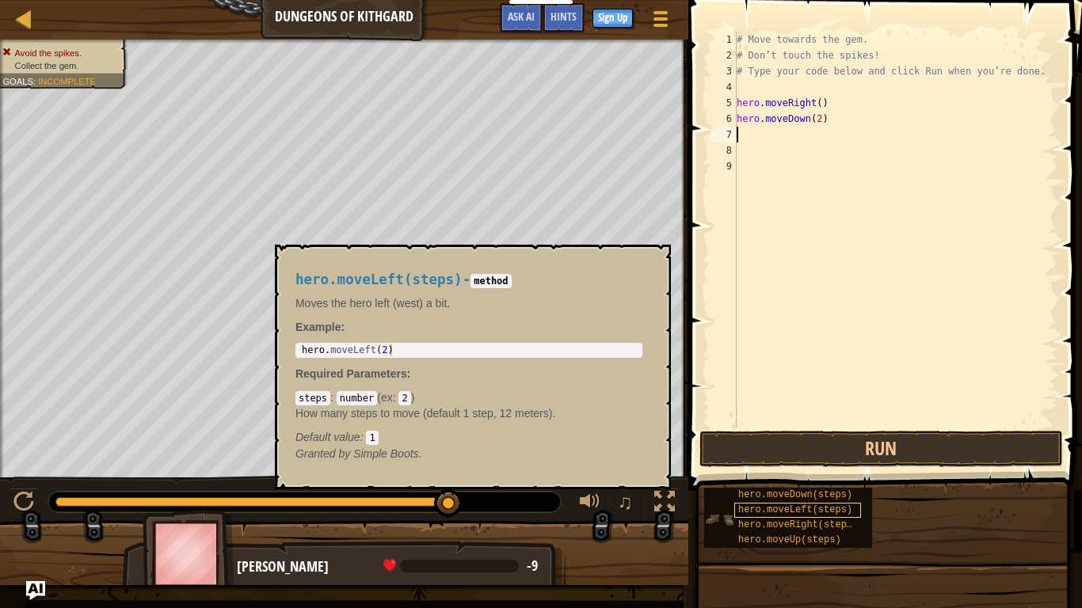
click at [802, 474] on span "hero.moveLeft(steps)" at bounding box center [795, 510] width 114 height 11
type textarea "hero.moveLeft(2)"
click at [158, 0] on body "Educators Create Free Account School & District Solutions Teacher Toolkit Previ…" at bounding box center [541, 0] width 1082 height 0
click at [760, 139] on div "# Move towards the gem. # Don’t touch the spikes! # Type your code below and cl…" at bounding box center [895, 246] width 325 height 428
paste textarea "hero.moveLeft(2)"
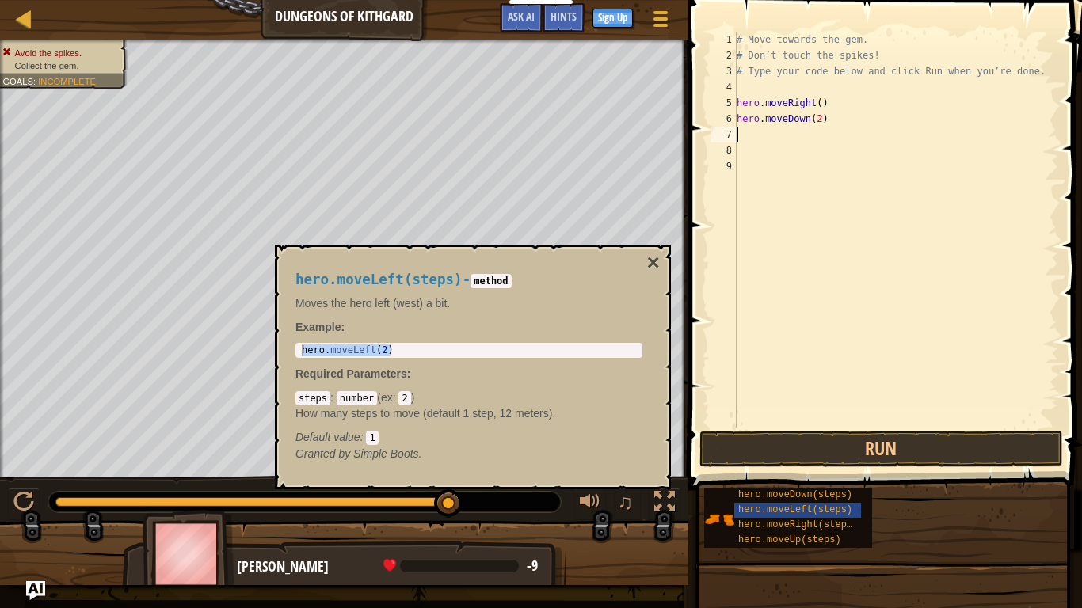
type textarea "hero.moveLeft(2)"
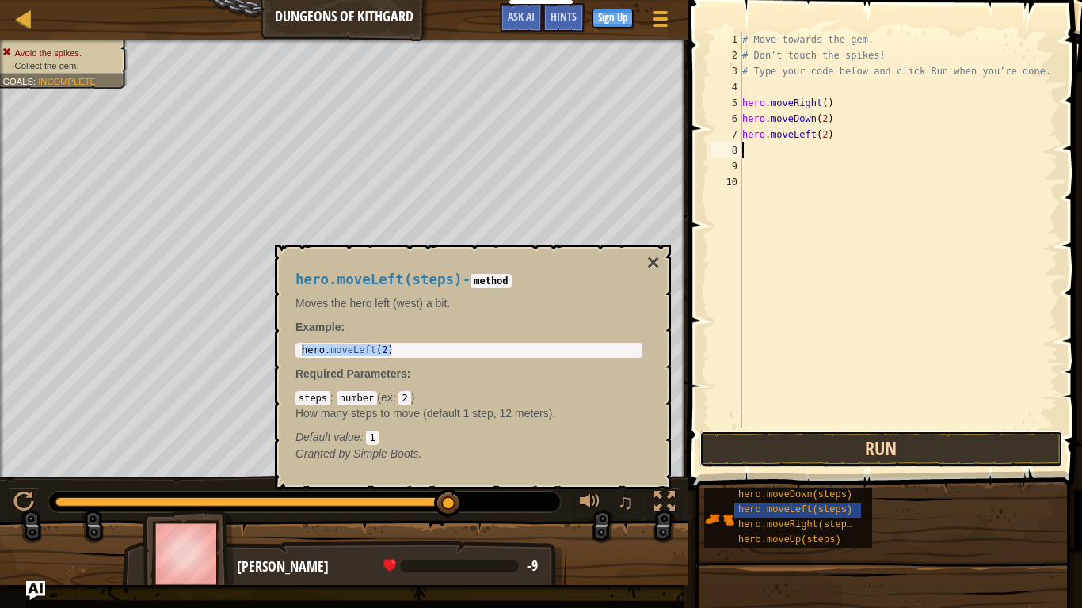
click at [920, 437] on button "Run" at bounding box center [881, 449] width 364 height 36
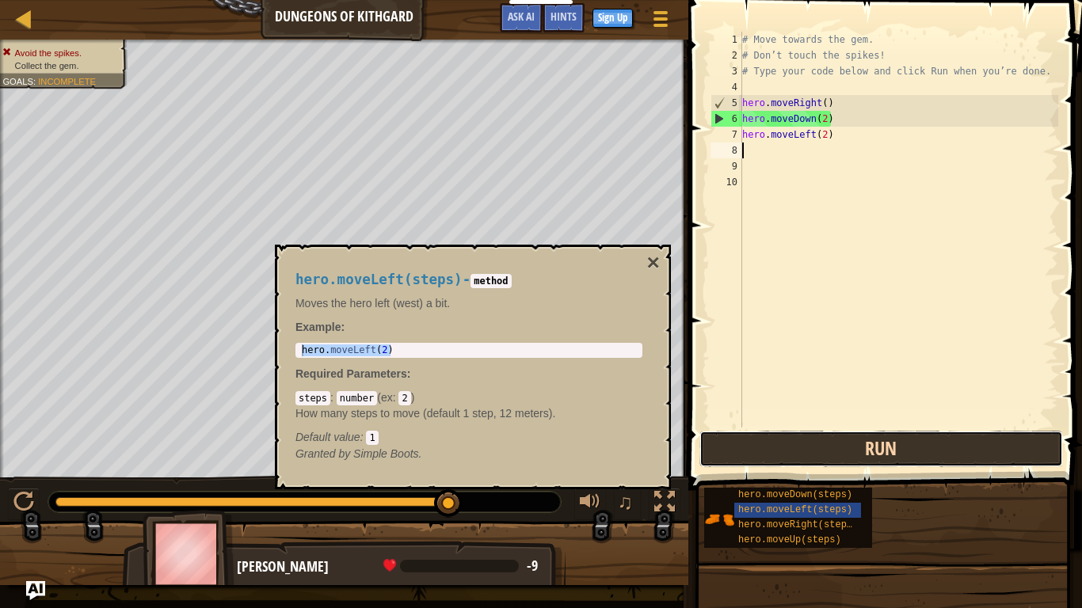
click at [928, 452] on button "Run" at bounding box center [881, 449] width 364 height 36
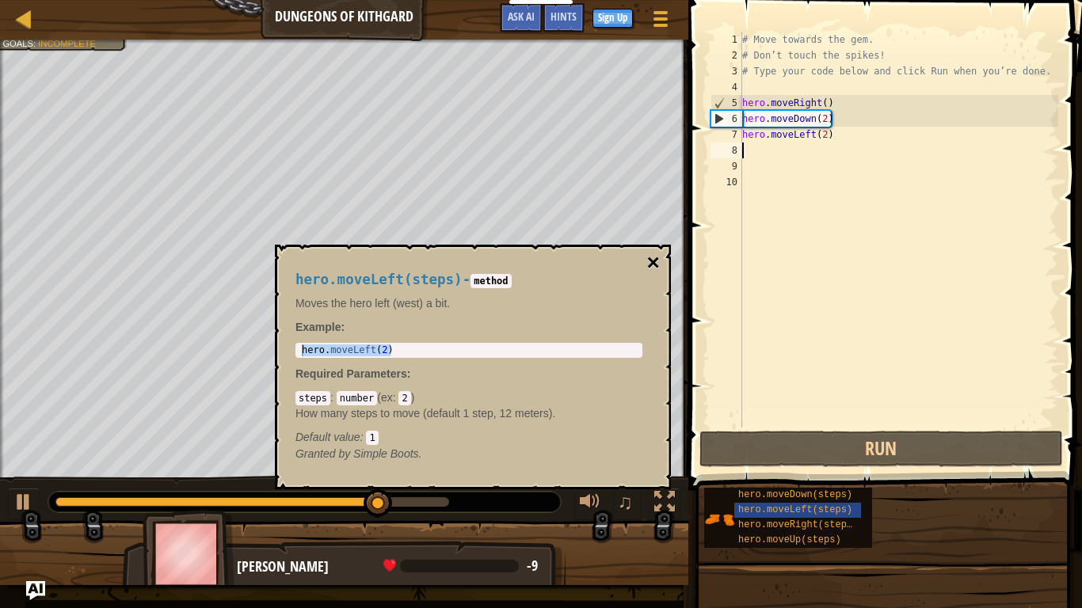
click at [652, 262] on button "×" at bounding box center [653, 263] width 13 height 22
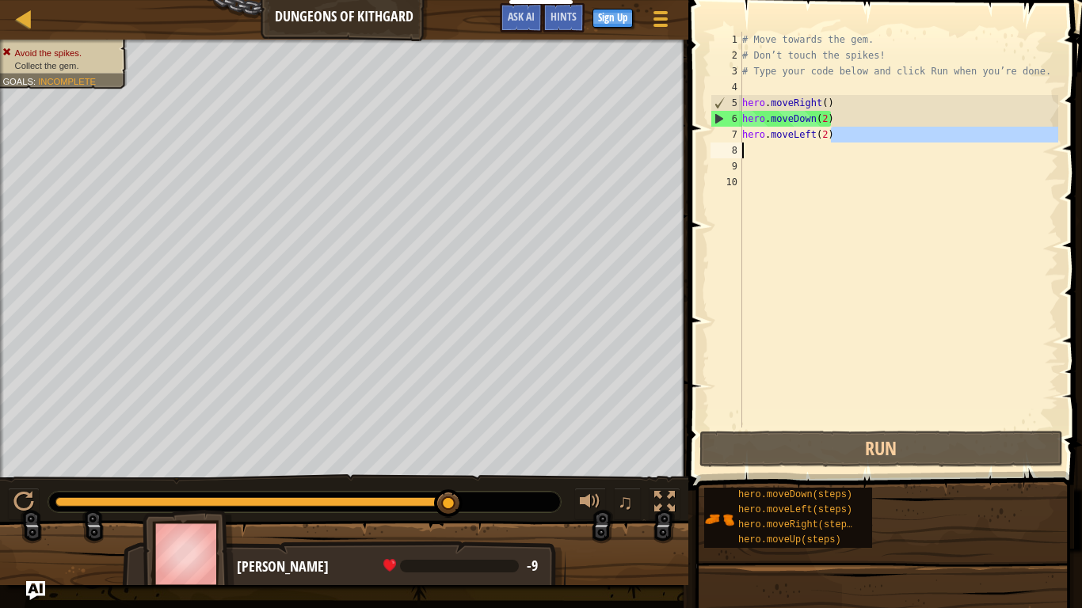
drag, startPoint x: 834, startPoint y: 139, endPoint x: 863, endPoint y: 145, distance: 30.0
click at [863, 145] on div "# Move towards the gem. # Don’t touch the spikes! # Type your code below and cl…" at bounding box center [898, 246] width 319 height 428
click at [824, 120] on div "# Move towards the gem. # Don’t touch the spikes! # Type your code below and cl…" at bounding box center [898, 246] width 319 height 428
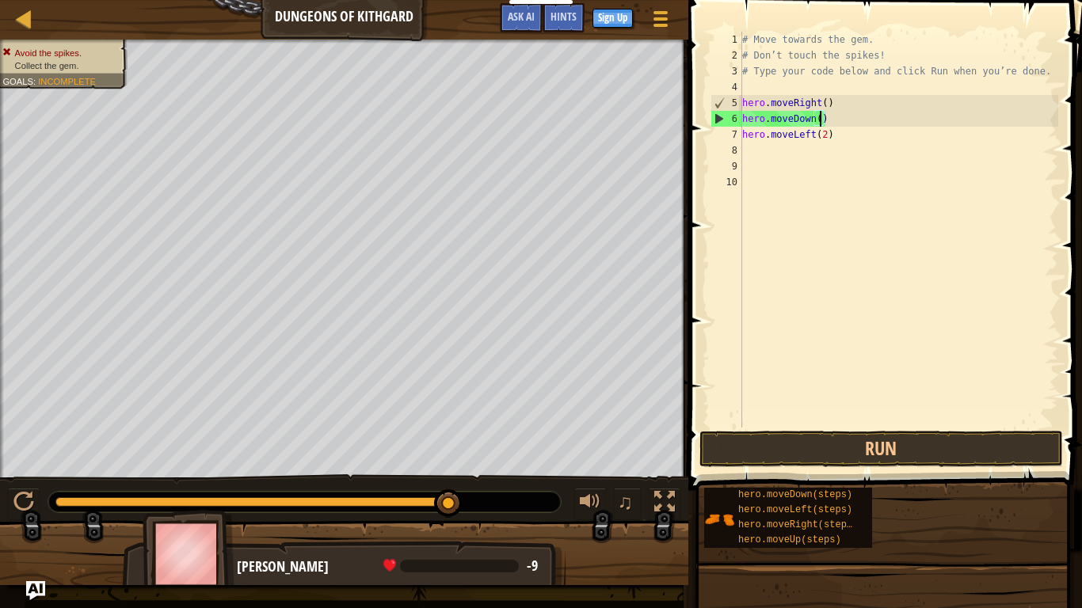
type textarea "hero.moveDown(1)"
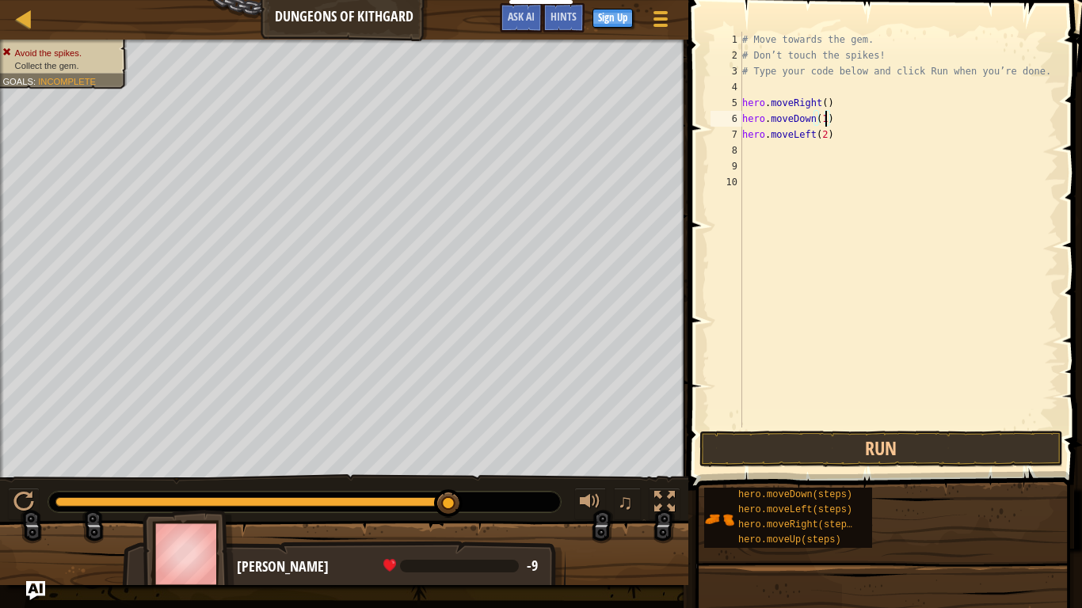
click at [825, 144] on div "# Move towards the gem. # Don’t touch the spikes! # Type your code below and cl…" at bounding box center [898, 246] width 319 height 428
click at [826, 138] on div "# Move towards the gem. # Don’t touch the spikes! # Type your code below and cl…" at bounding box center [898, 246] width 319 height 428
click at [917, 440] on button "Run" at bounding box center [881, 449] width 364 height 36
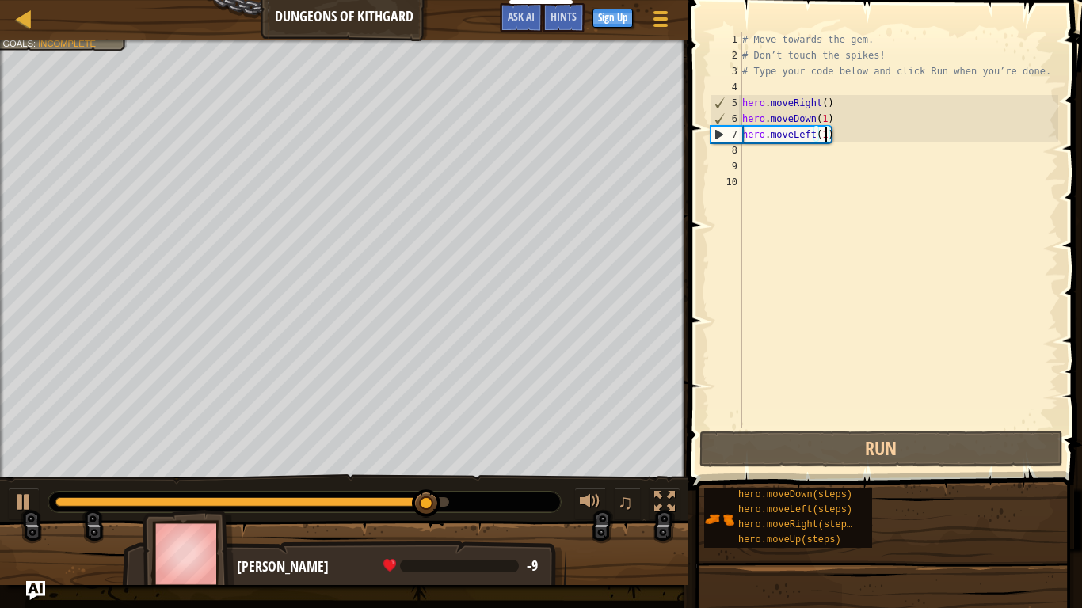
click at [813, 136] on div "# Move towards the gem. # Don’t touch the spikes! # Type your code below and cl…" at bounding box center [898, 246] width 319 height 428
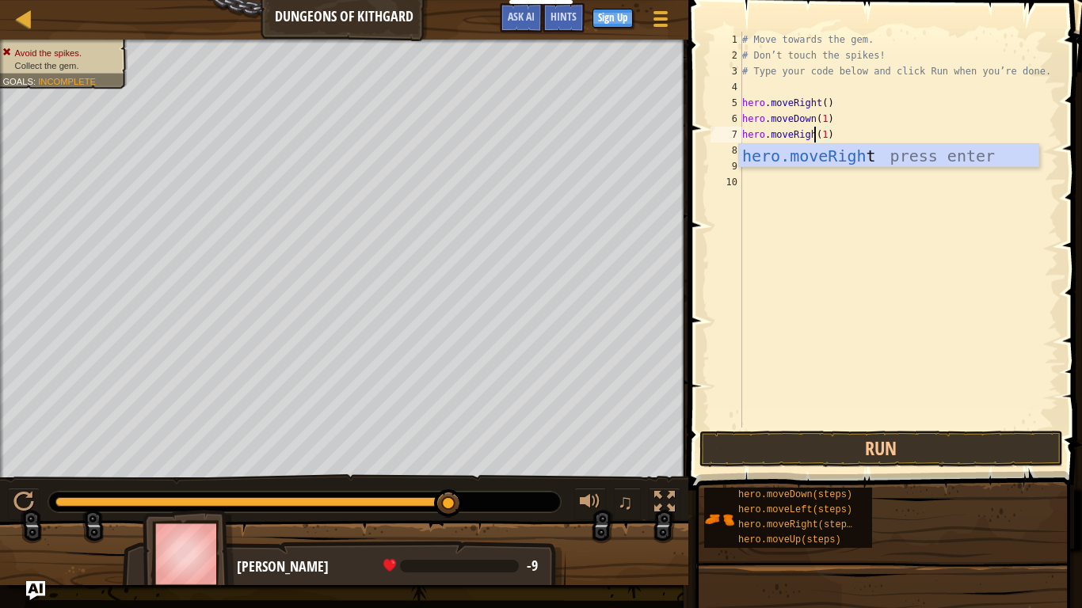
scroll to position [7, 11]
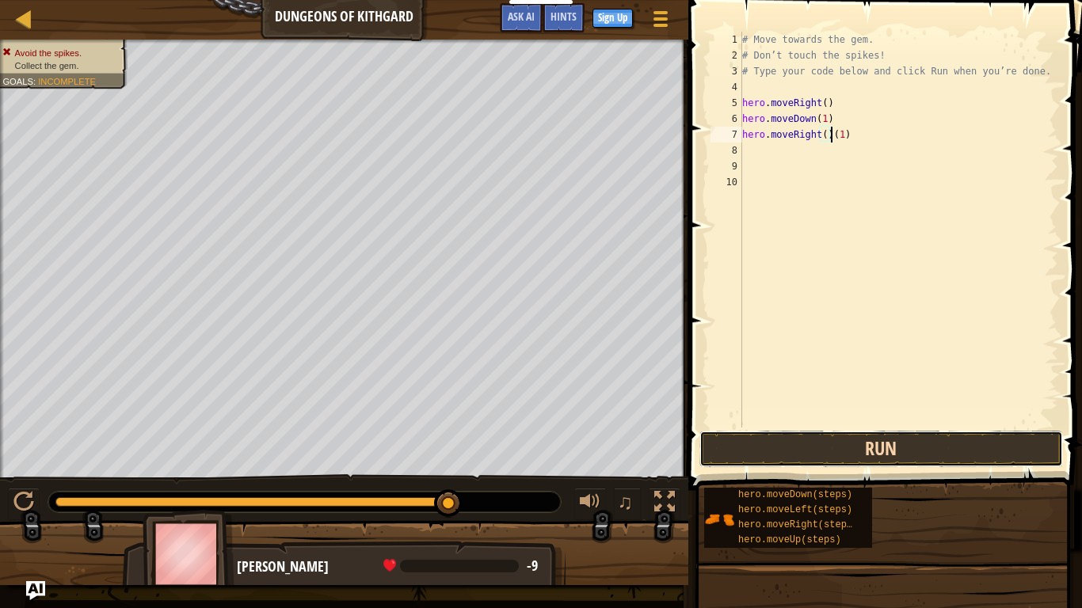
click at [940, 441] on button "Run" at bounding box center [881, 449] width 364 height 36
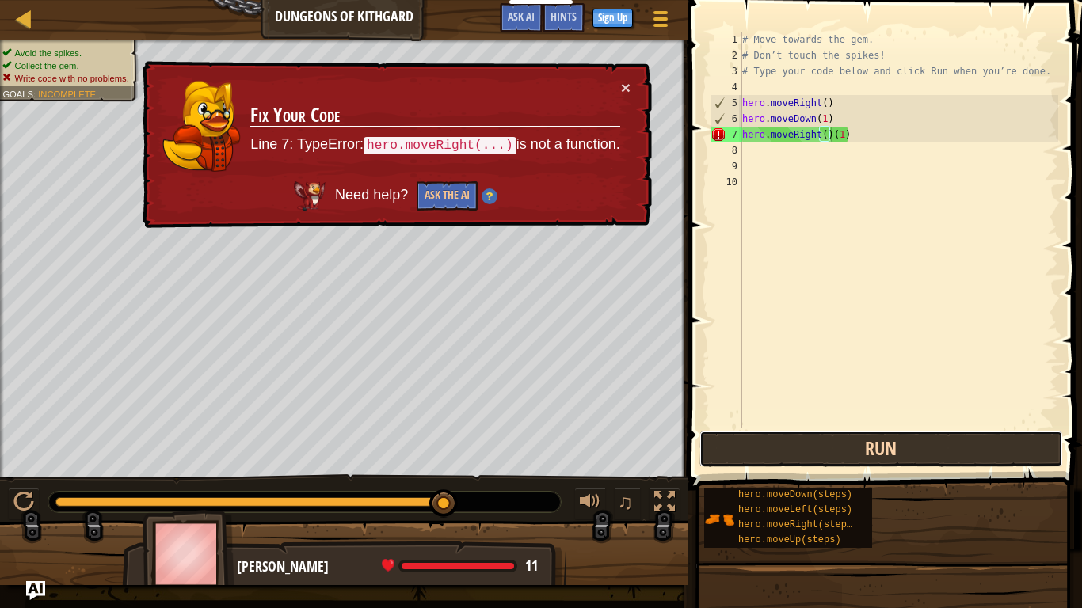
click at [855, 449] on button "Run" at bounding box center [881, 449] width 364 height 36
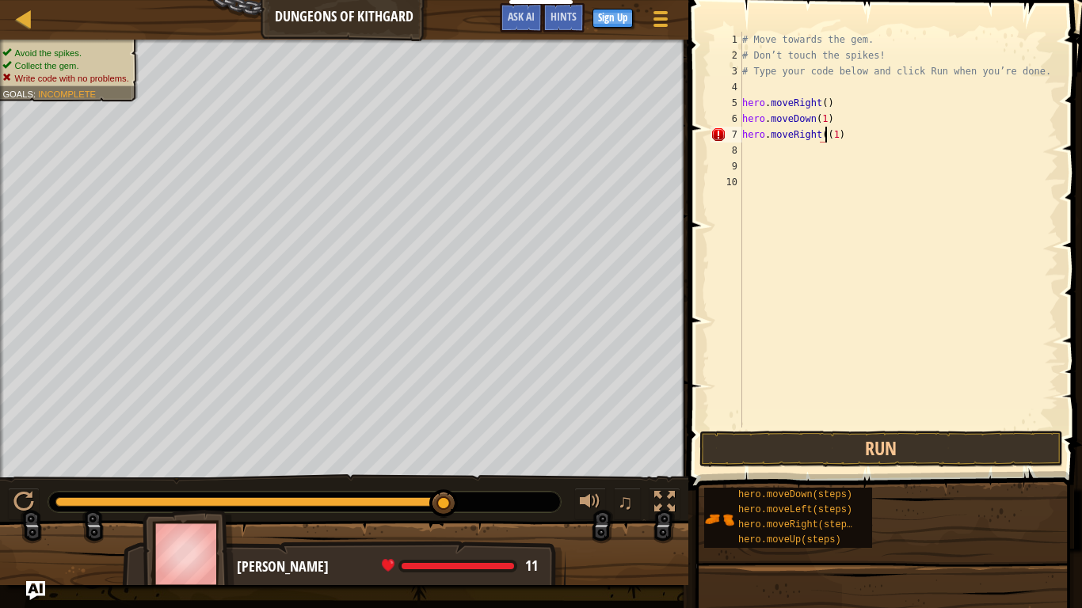
type textarea "hero.moveRight(1)"
click at [874, 440] on button "Run" at bounding box center [881, 449] width 364 height 36
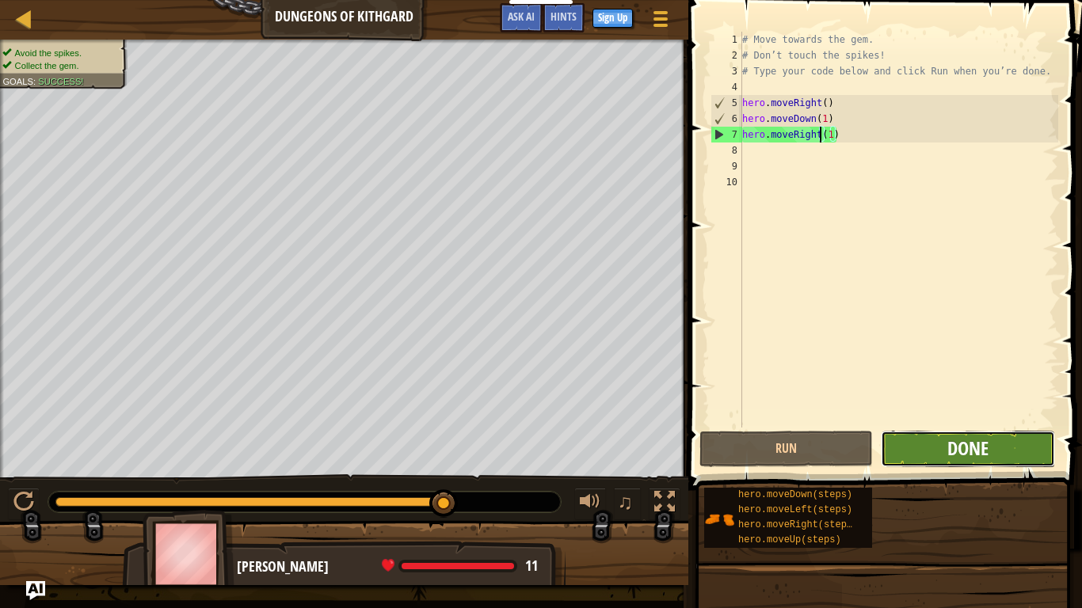
click at [984, 448] on span "Done" at bounding box center [967, 448] width 41 height 25
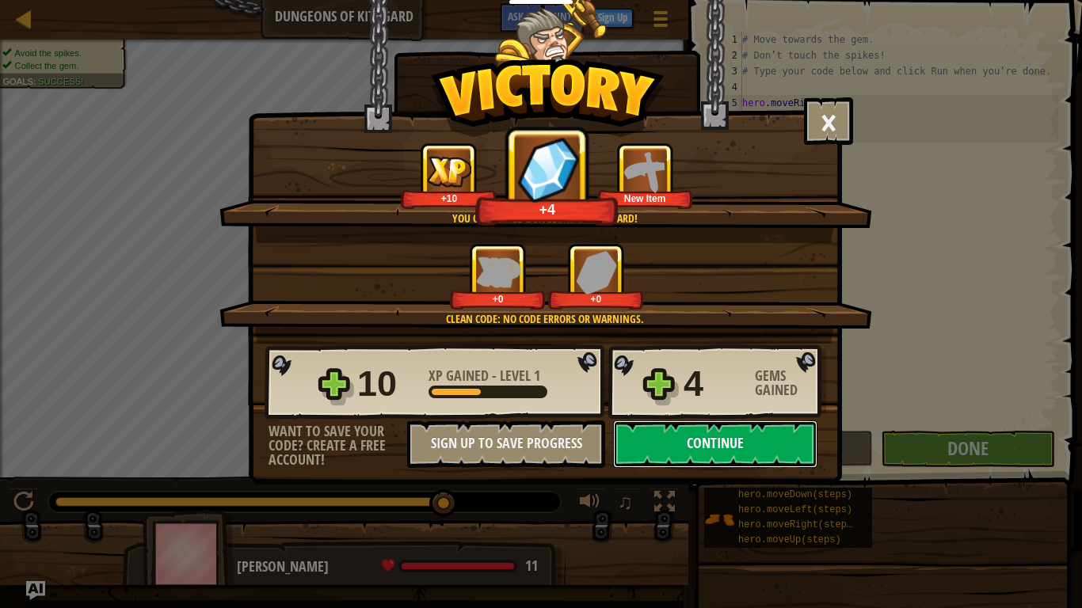
click at [763, 439] on button "Continue" at bounding box center [715, 445] width 204 height 48
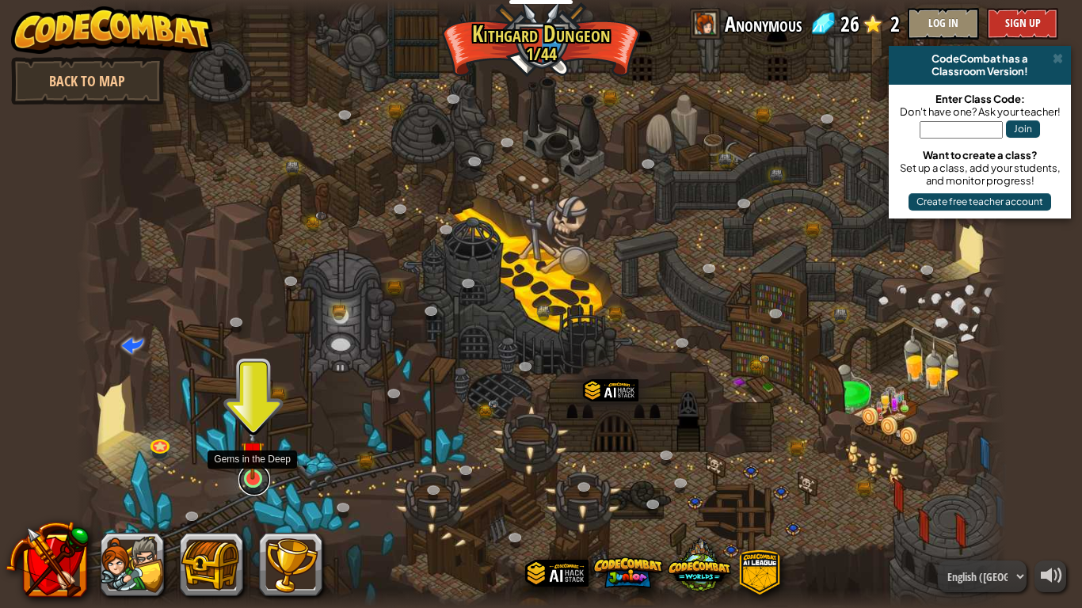
click at [259, 474] on link at bounding box center [254, 480] width 32 height 32
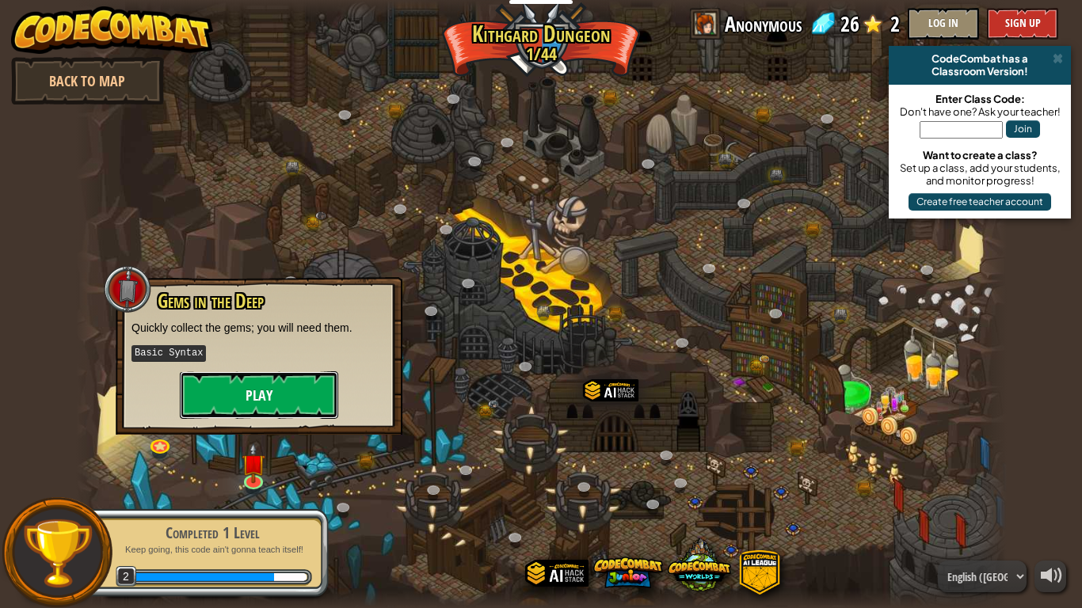
click at [238, 379] on button "Play" at bounding box center [259, 395] width 158 height 48
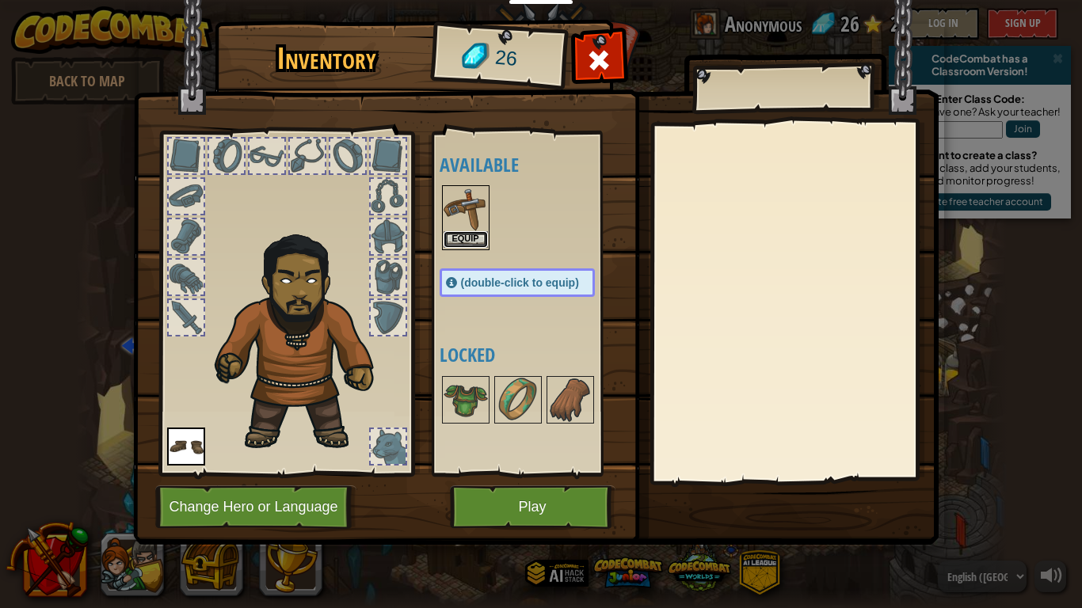
click at [475, 241] on button "Equip" at bounding box center [466, 239] width 44 height 17
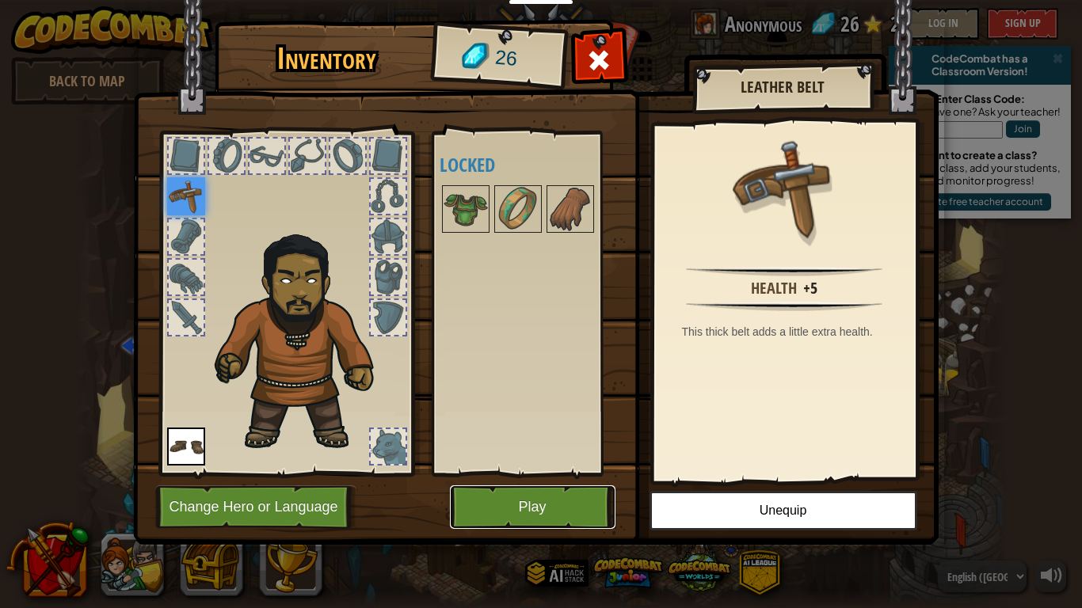
click at [593, 474] on button "Play" at bounding box center [533, 508] width 166 height 44
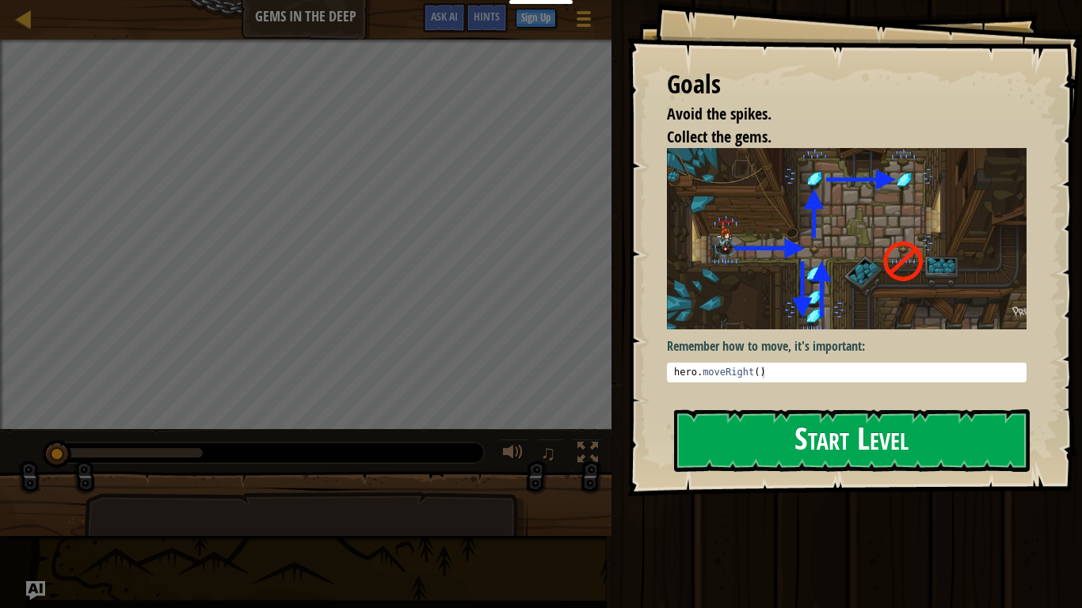
click at [859, 444] on button "Start Level" at bounding box center [852, 440] width 356 height 63
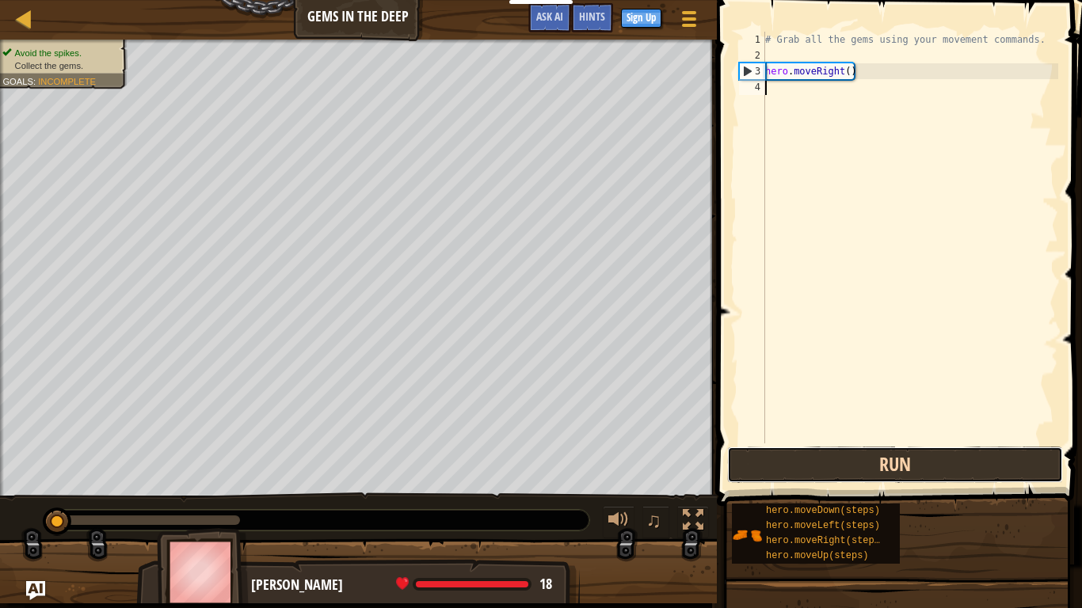
click at [916, 467] on button "Run" at bounding box center [895, 465] width 336 height 36
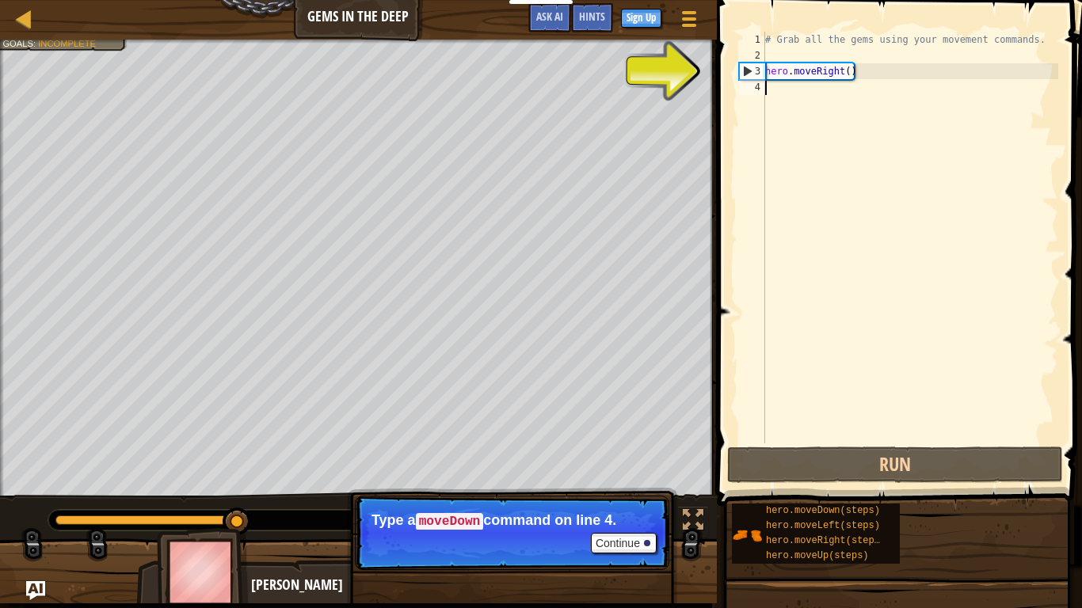
click at [807, 97] on div "# Grab all the gems using your movement commands. hero . moveRight ( )" at bounding box center [910, 254] width 296 height 444
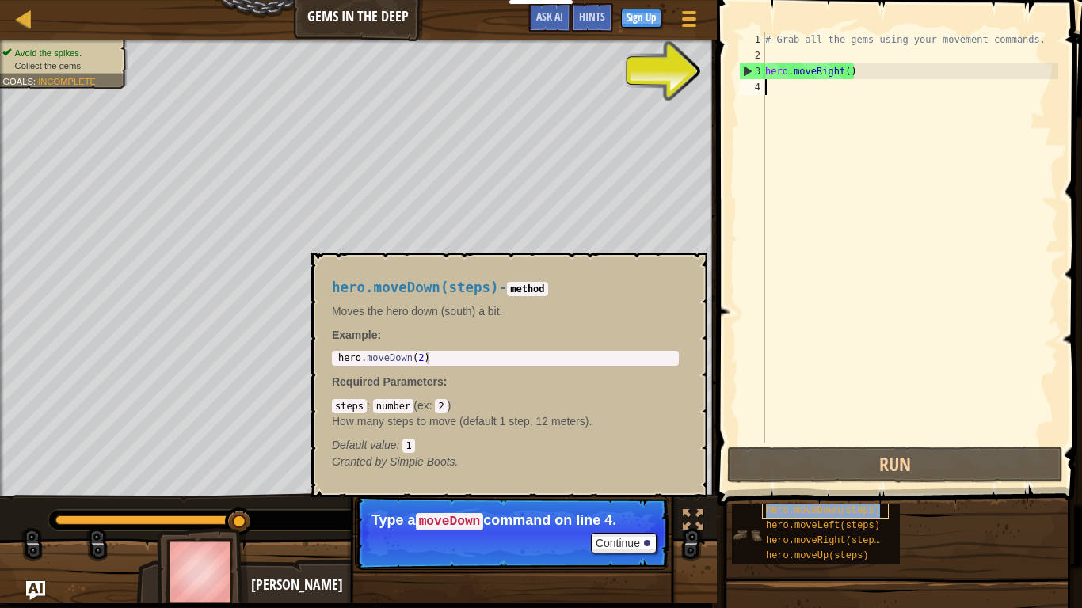
click at [802, 474] on span "hero.moveDown(steps)" at bounding box center [823, 510] width 114 height 11
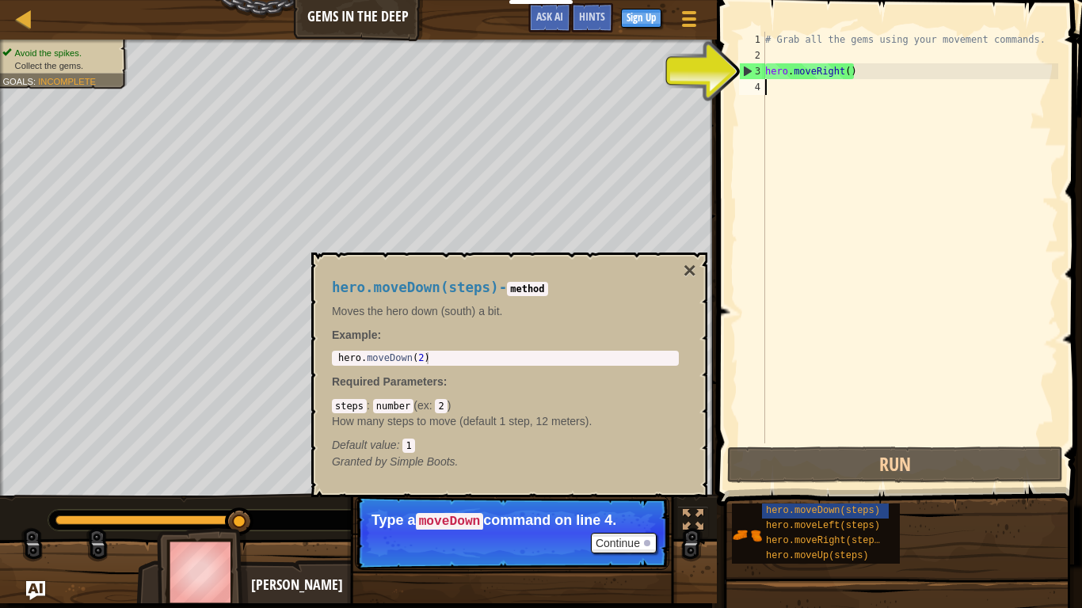
type textarea "hero.moveDown(2)"
drag, startPoint x: 337, startPoint y: 360, endPoint x: 596, endPoint y: 329, distance: 260.9
click at [596, 329] on div "hero.moveDown(steps) - method Moves the hero down (south) a bit. Example : hero…" at bounding box center [505, 374] width 369 height 219
drag, startPoint x: 339, startPoint y: 358, endPoint x: 447, endPoint y: 360, distance: 107.7
click at [447, 360] on div "hero . moveDown ( 2 )" at bounding box center [505, 370] width 341 height 36
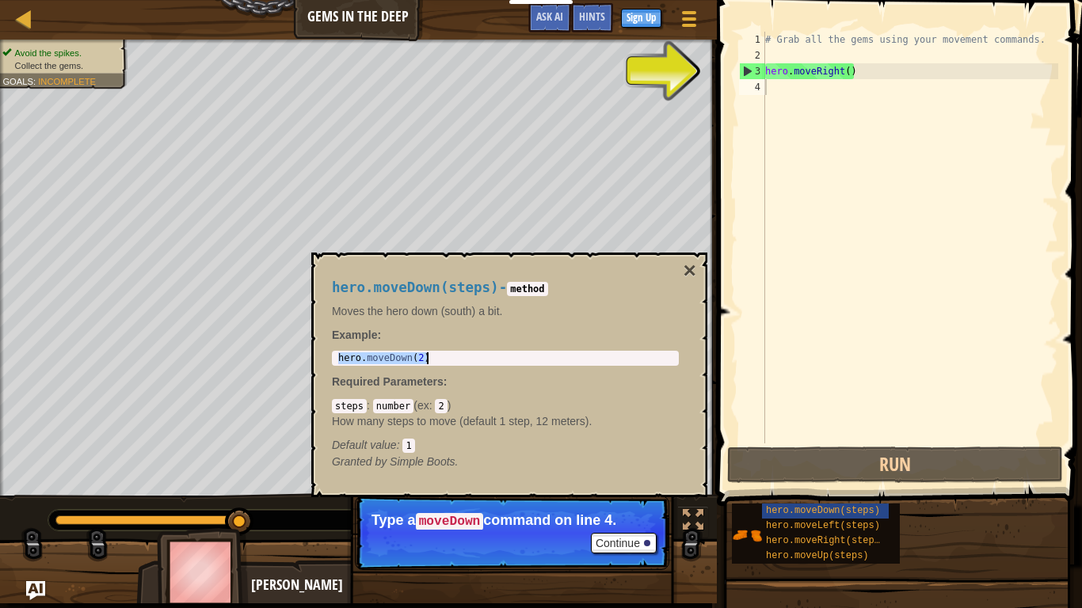
click at [769, 90] on div "# Grab all the gems using your movement commands. hero . moveRight ( )" at bounding box center [910, 254] width 296 height 444
paste textarea "hero.moveDown(2)"
type textarea "hero.moveDown(2)"
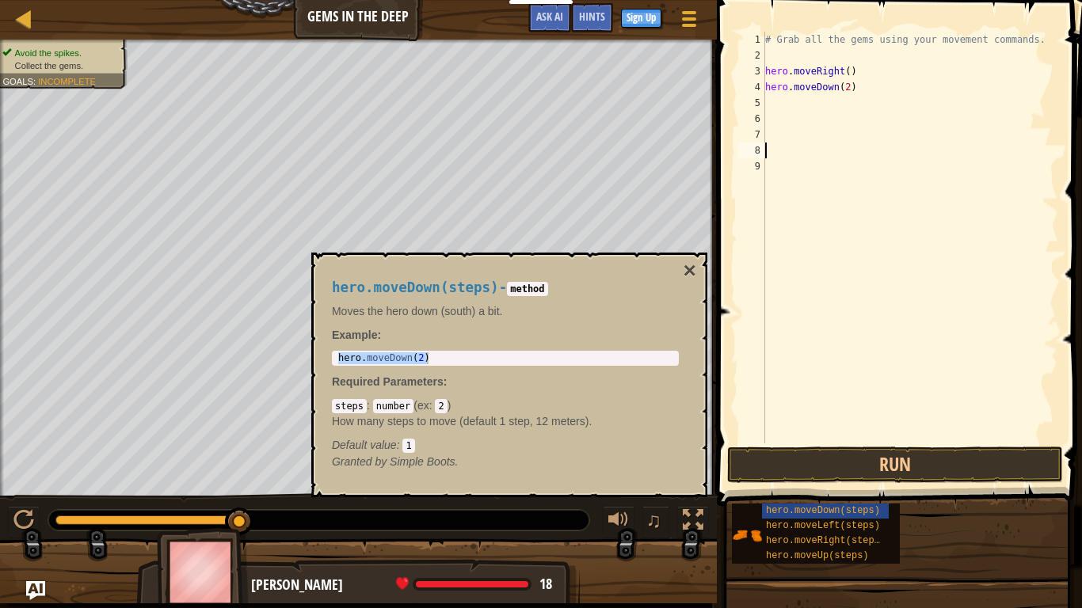
click at [767, 108] on div "# Grab all the gems using your movement commands. hero . moveRight ( ) hero . m…" at bounding box center [910, 254] width 296 height 444
click at [847, 95] on div "# Grab all the gems using your movement commands. hero . moveRight ( ) hero . m…" at bounding box center [910, 254] width 296 height 444
click at [850, 88] on div "# Grab all the gems using your movement commands. hero . moveRight ( ) hero . m…" at bounding box center [910, 254] width 296 height 444
click at [849, 76] on div "# Grab all the gems using your movement commands. hero . moveRight ( ) hero . m…" at bounding box center [910, 254] width 296 height 444
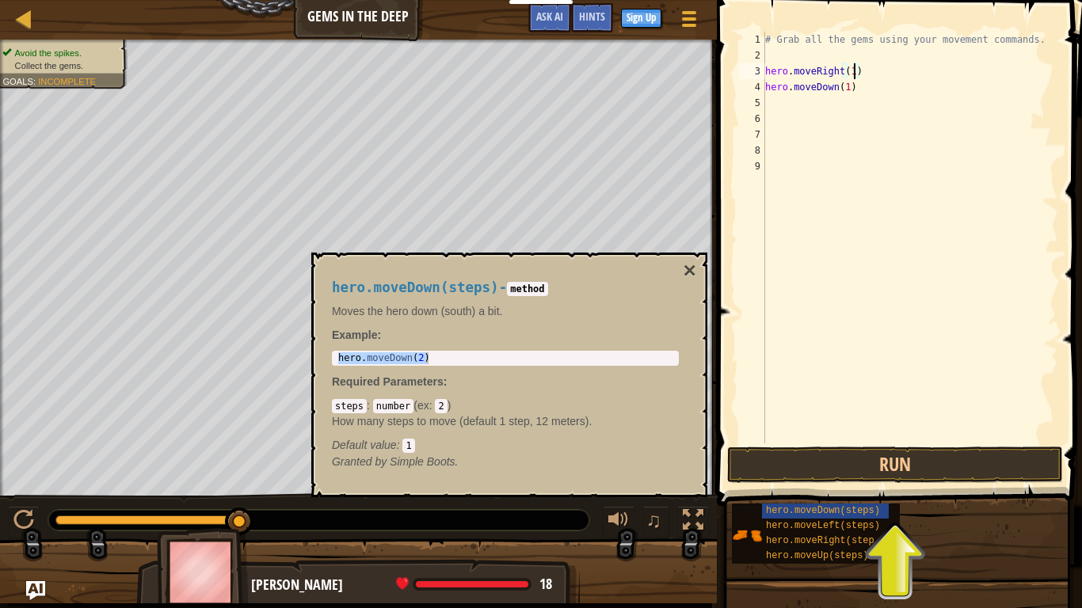
scroll to position [7, 13]
type textarea "hero.moveRight(1)"
click at [848, 474] on span "hero.moveUp(steps)" at bounding box center [817, 555] width 103 height 11
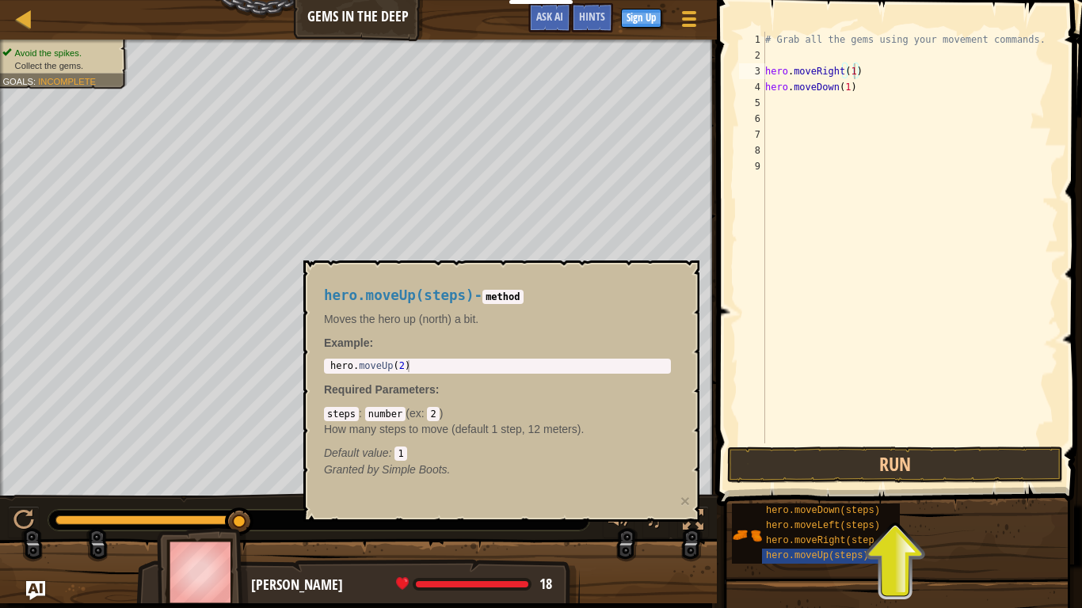
drag, startPoint x: 325, startPoint y: 366, endPoint x: 425, endPoint y: 368, distance: 100.6
click at [425, 368] on div "1 hero . moveUp ( 2 ) ההההההההההההההההההההההההההההההההההההההההההההההההההההההההה…" at bounding box center [497, 366] width 347 height 15
type textarea "hero.moveUp(2)"
click at [293, 0] on body "Educators Create Free Account School & District Solutions Teacher Toolkit Previ…" at bounding box center [541, 0] width 1082 height 0
drag, startPoint x: 328, startPoint y: 367, endPoint x: 520, endPoint y: 374, distance: 191.8
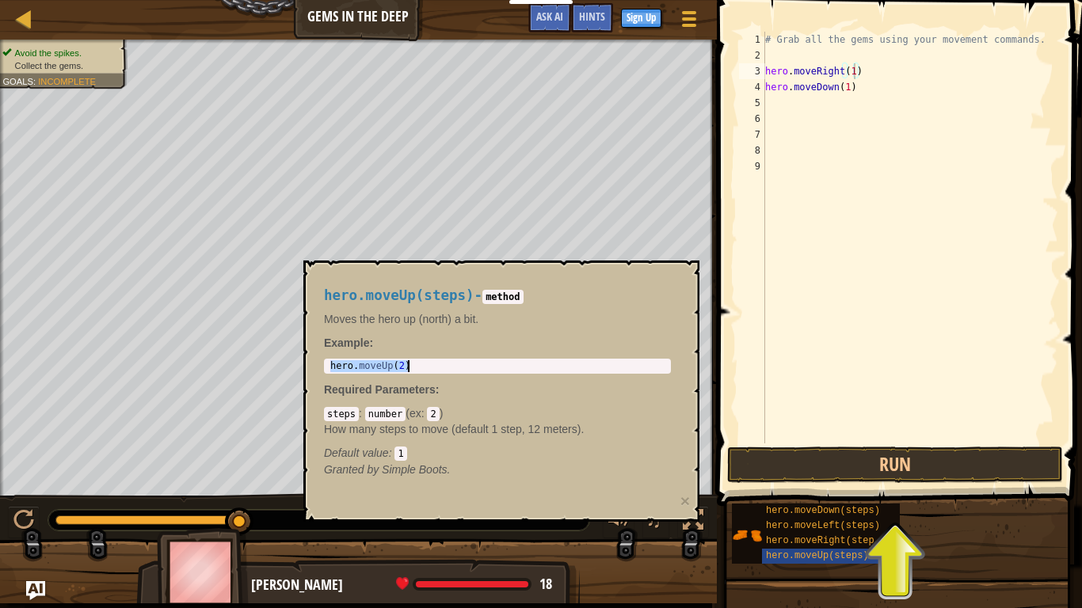
click at [520, 374] on div "hero.moveUp(steps) - method Moves the hero up (north) a bit. Example : hero.mov…" at bounding box center [497, 382] width 369 height 219
click at [771, 102] on div "# Grab all the gems using your movement commands. hero . moveRight ( 1 ) hero .…" at bounding box center [910, 254] width 296 height 444
paste textarea "hero.moveUp(2)"
click at [836, 103] on div "# Grab all the gems using your movement commands. hero . moveRight ( 1 ) hero .…" at bounding box center [910, 254] width 296 height 444
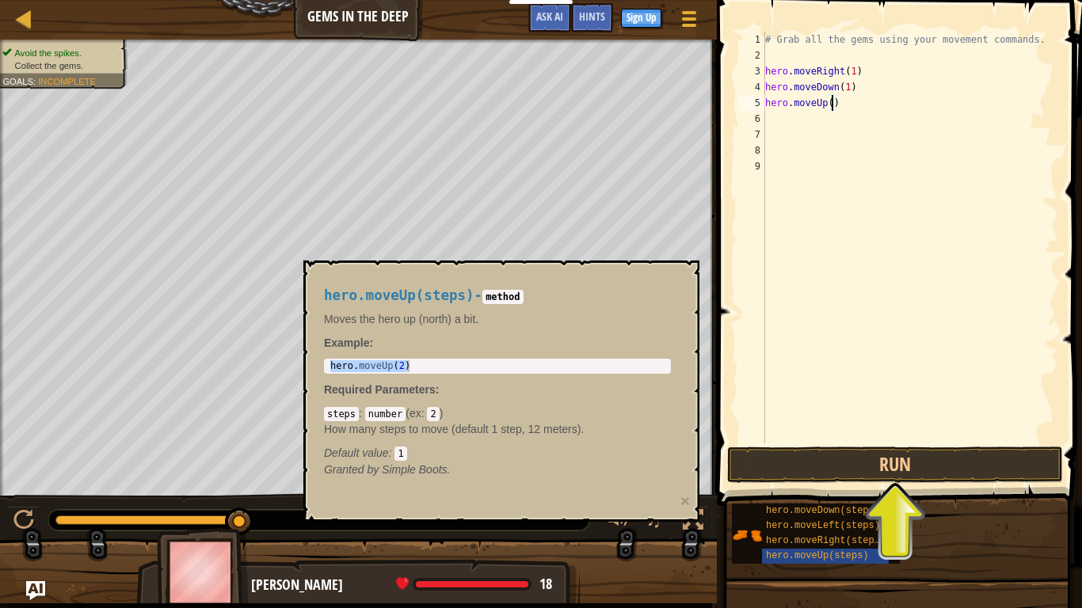
scroll to position [7, 10]
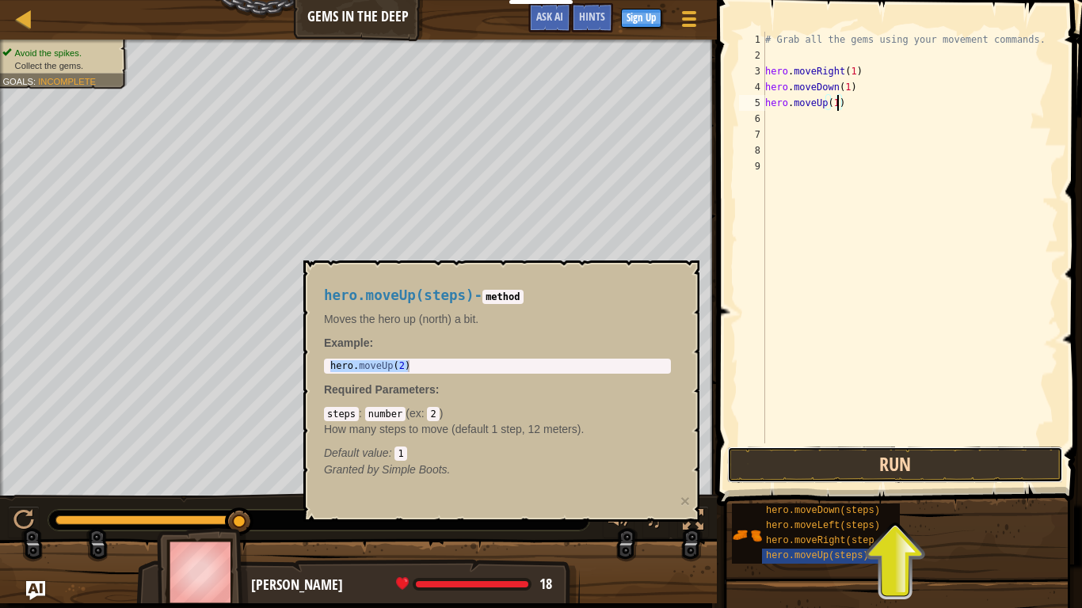
click at [917, 468] on button "Run" at bounding box center [895, 465] width 336 height 36
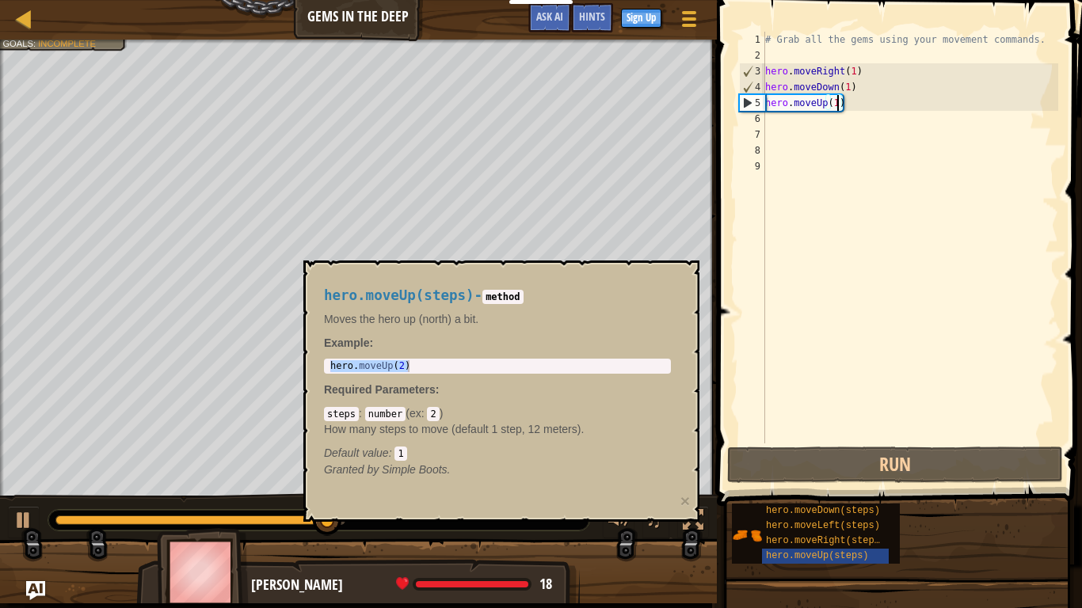
click at [836, 103] on div "# Grab all the gems using your movement commands. hero . moveRight ( 1 ) hero .…" at bounding box center [910, 254] width 296 height 444
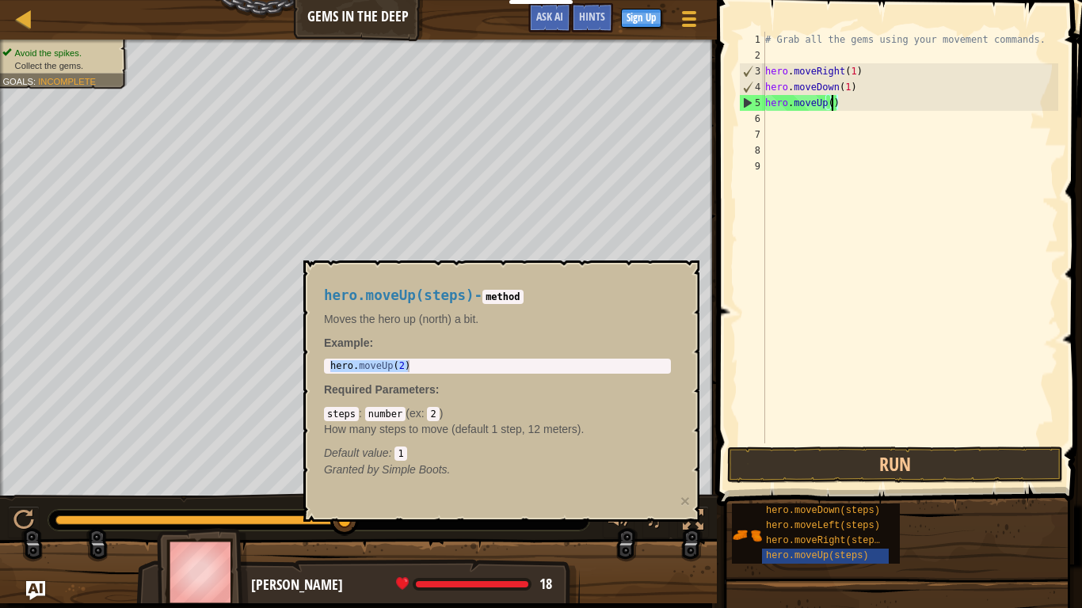
type textarea "hero.moveUp(2)"
